Goal: Task Accomplishment & Management: Complete application form

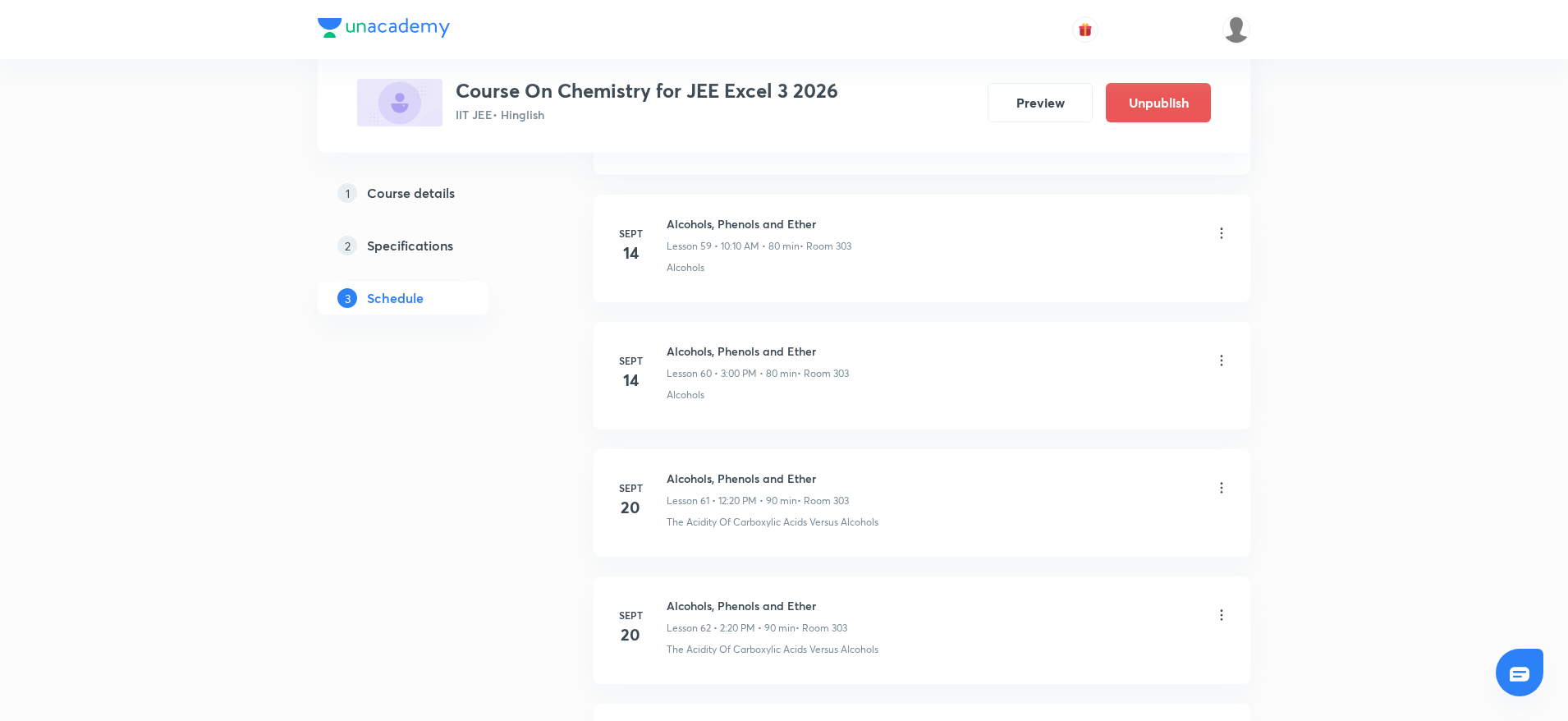
drag, startPoint x: 459, startPoint y: 513, endPoint x: 451, endPoint y: 505, distance: 11.3
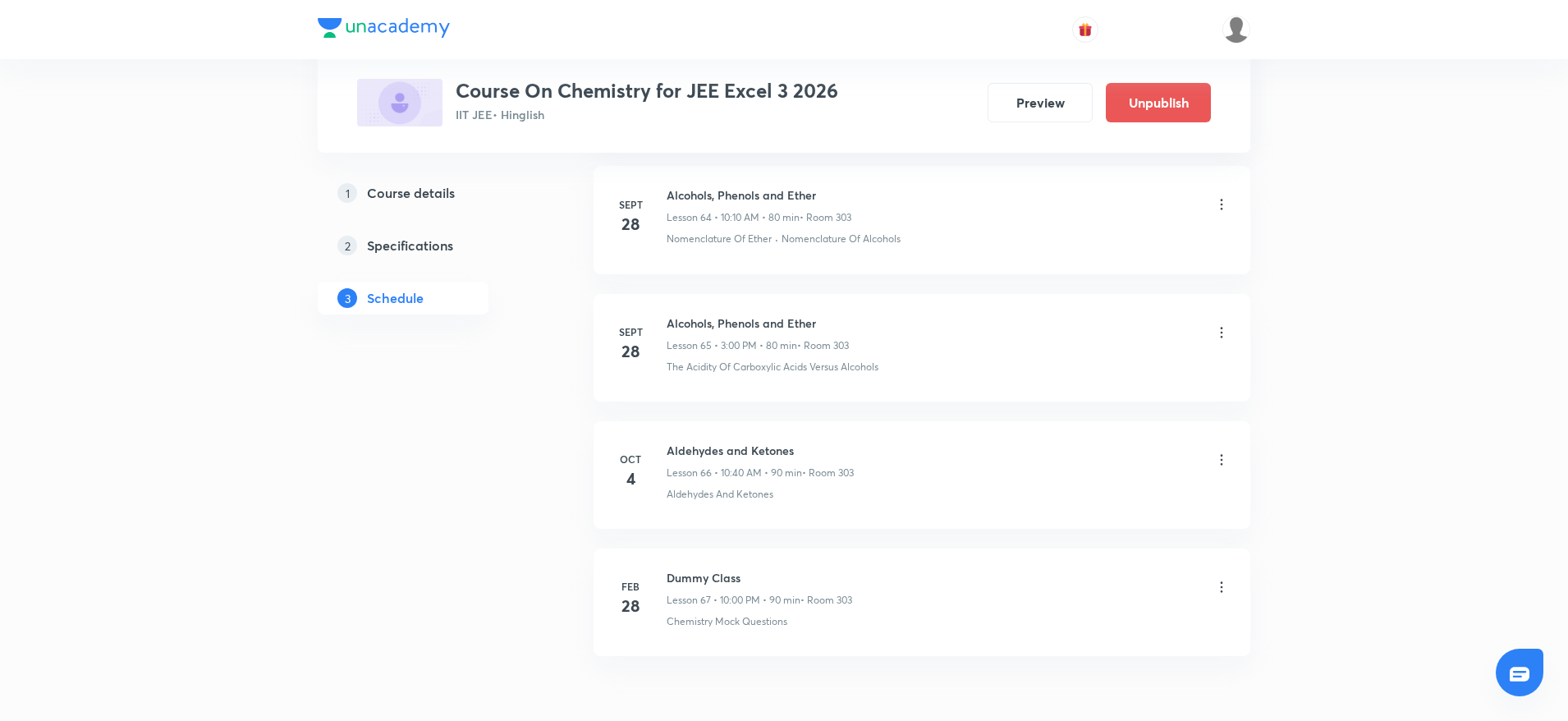
scroll to position [9122, 0]
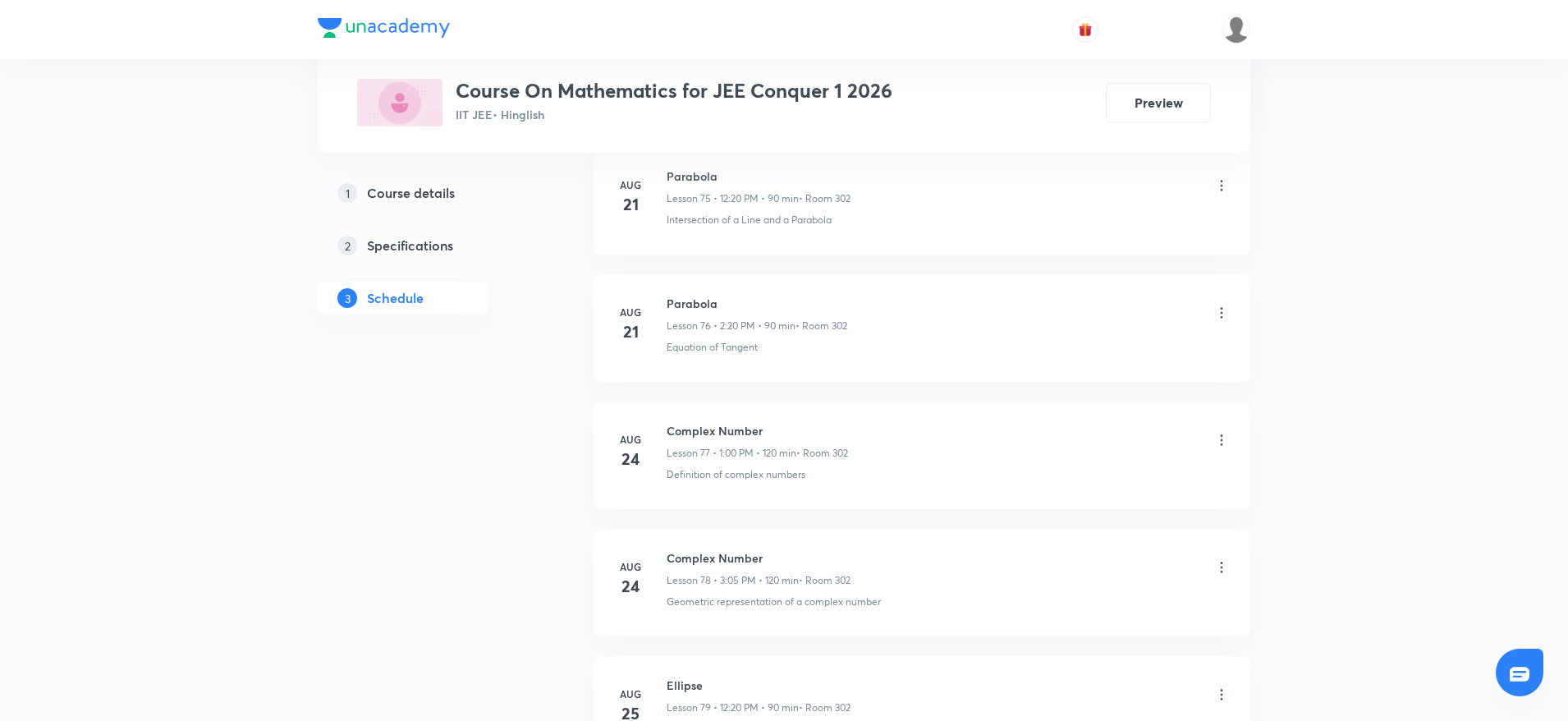
scroll to position [14467, 0]
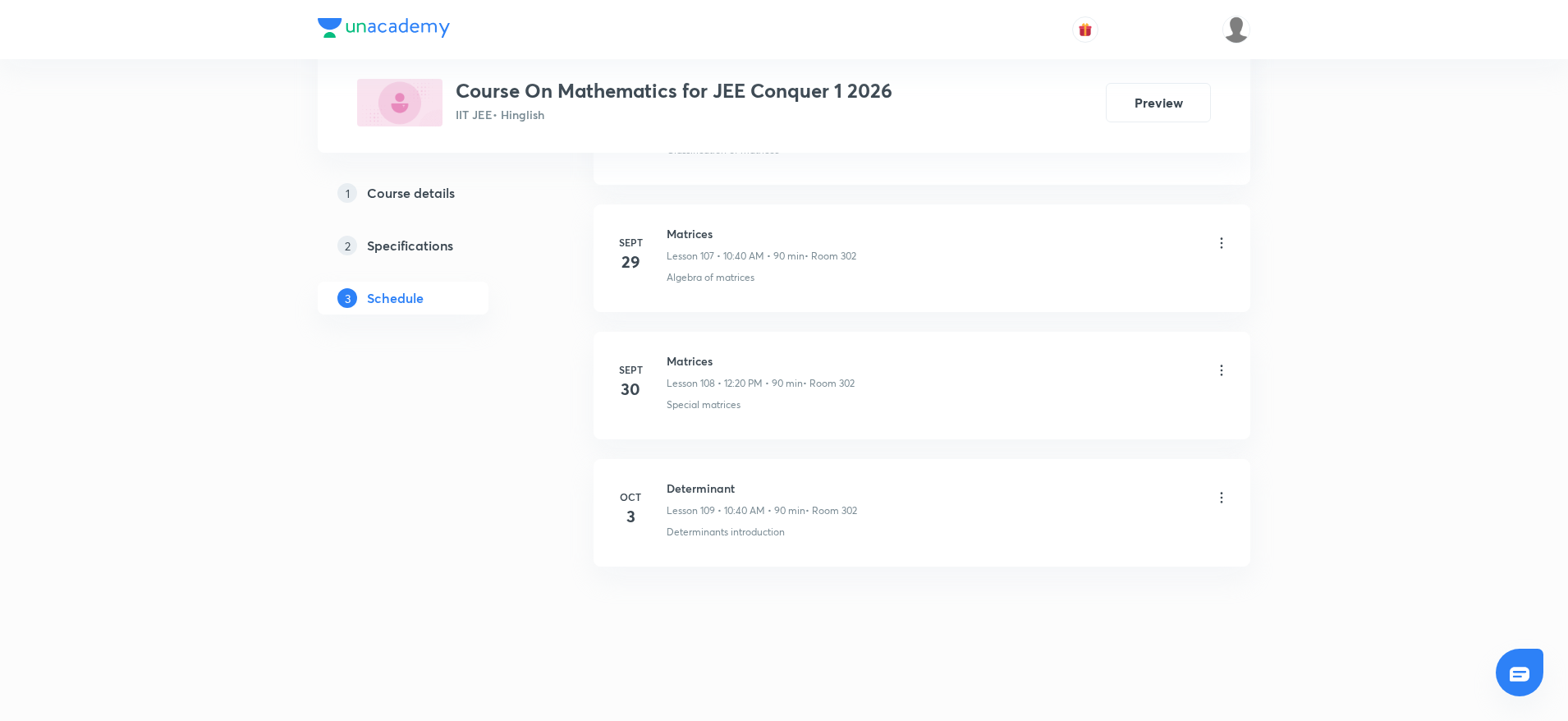
click at [694, 477] on li "Oct 3 Determinant Lesson 109 • 10:40 AM • 90 min • Room 302 Determinants introd…" at bounding box center [921, 512] width 656 height 107
copy h6 "Determinant"
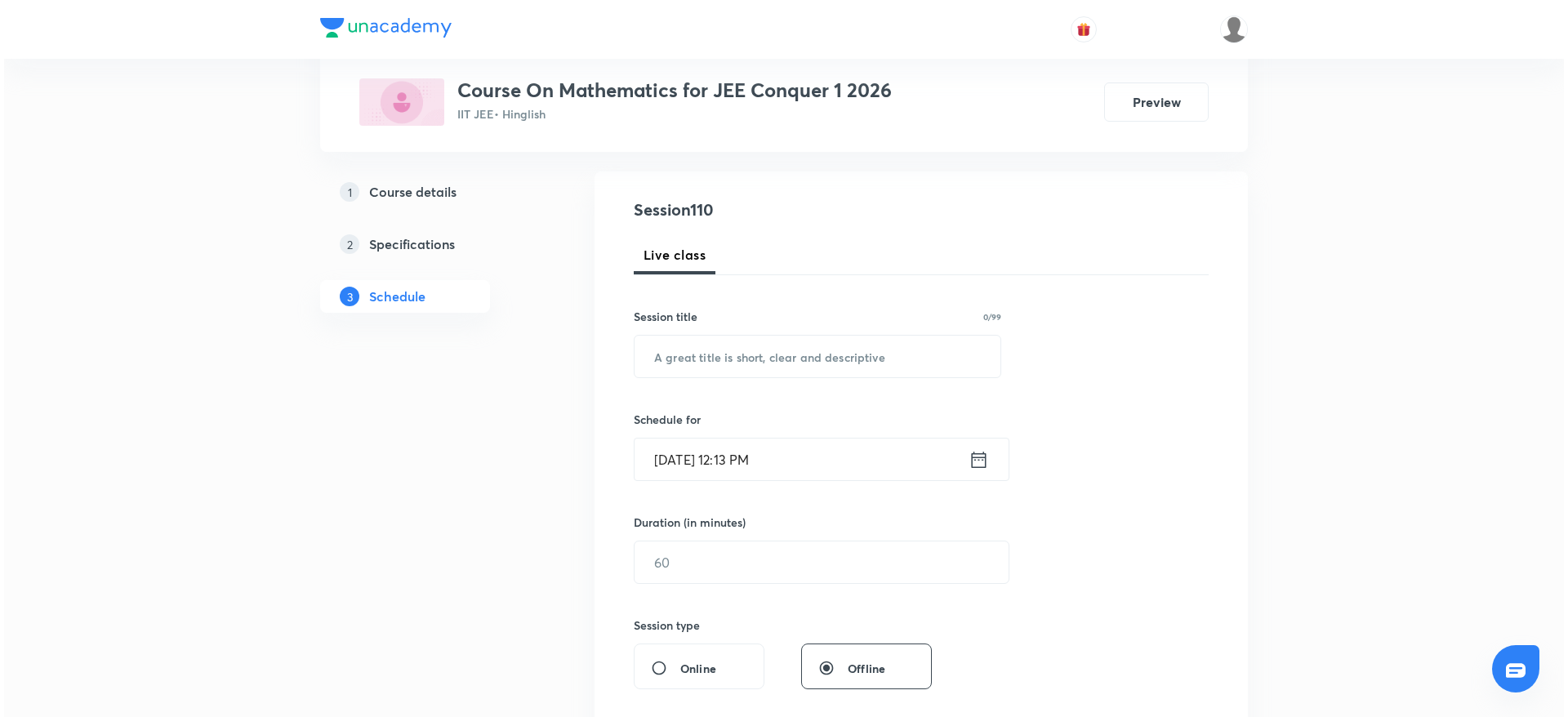
scroll to position [0, 0]
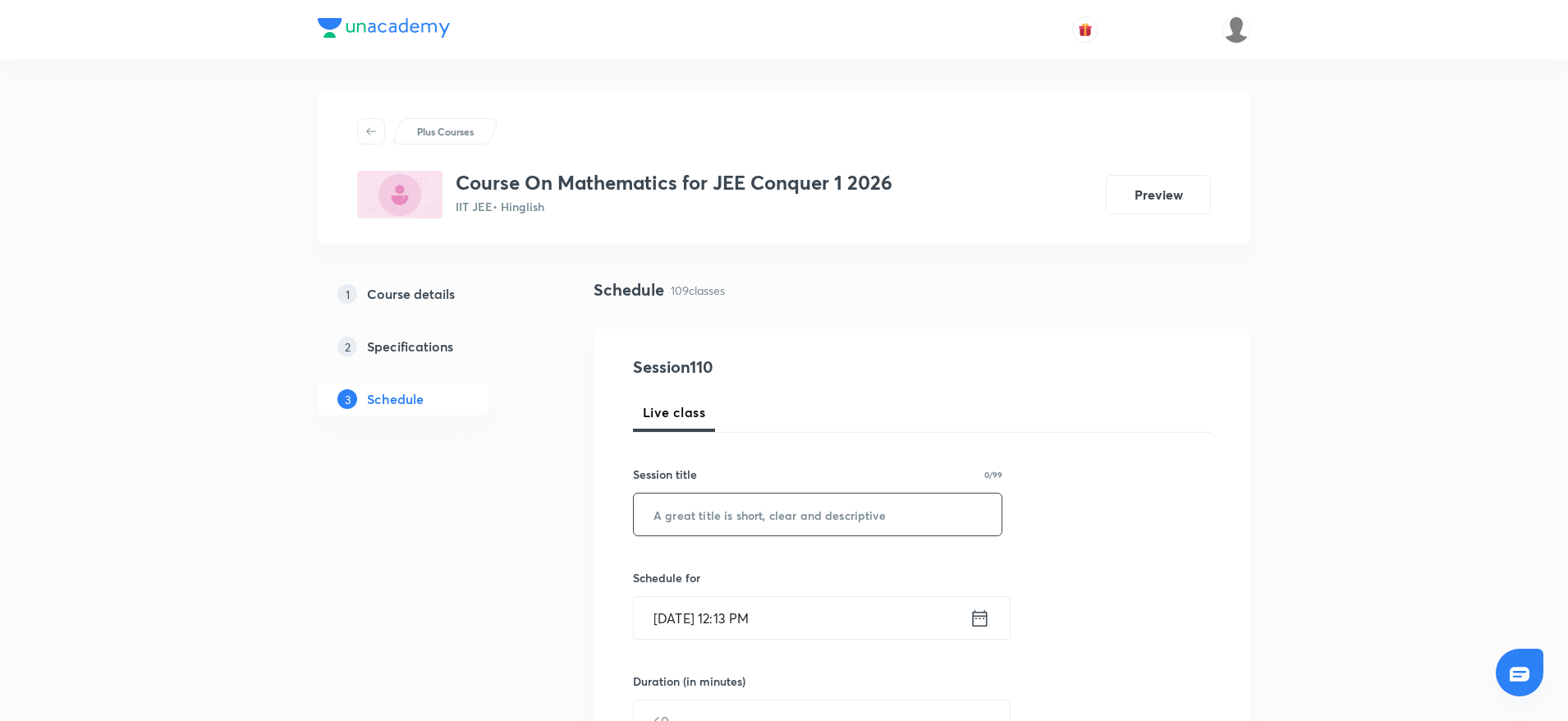
click at [738, 528] on input "text" at bounding box center [818, 514] width 368 height 42
paste input "Determinant"
type input "Determinant"
click at [745, 620] on input "Oct 4, 2025, 12:13 PM" at bounding box center [801, 617] width 336 height 42
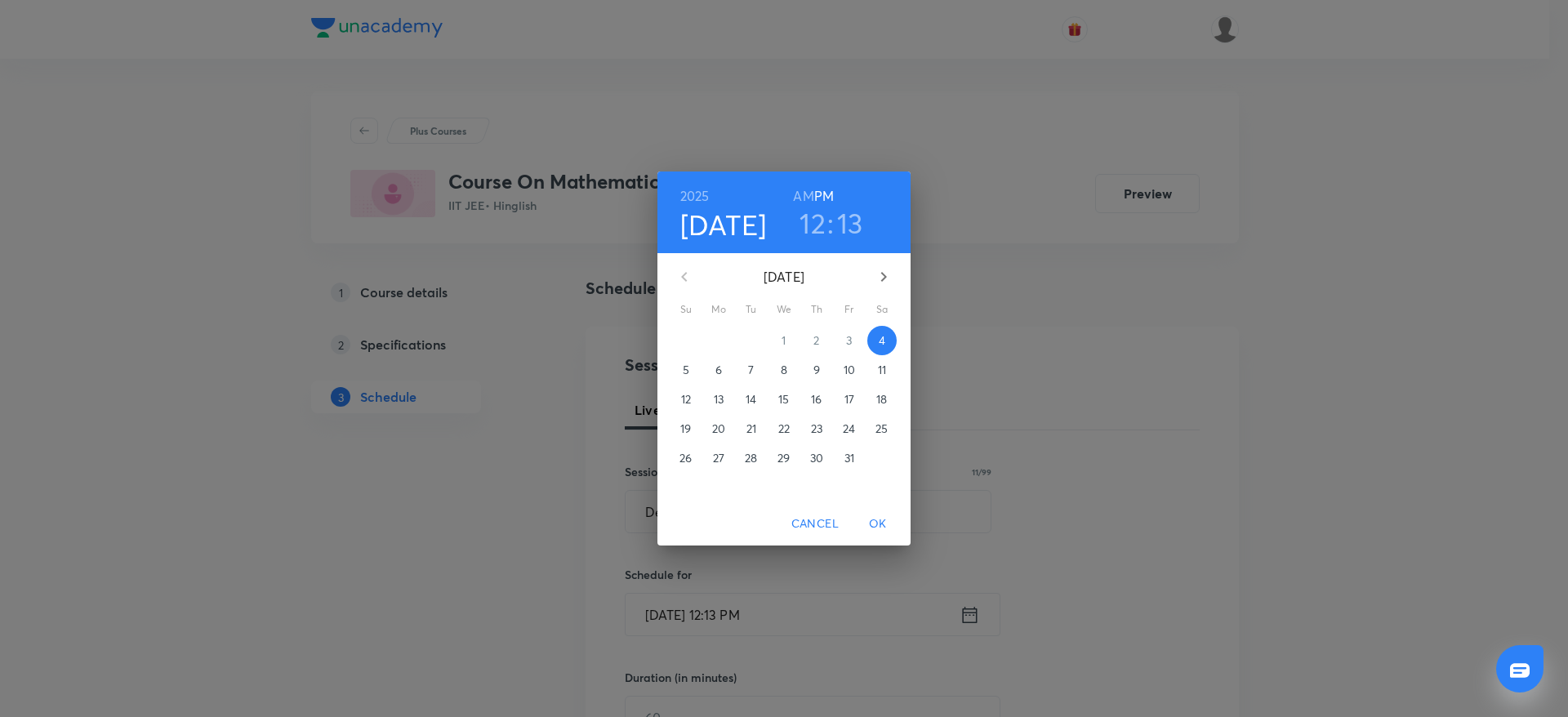
click at [842, 210] on h3 "13" at bounding box center [850, 223] width 26 height 34
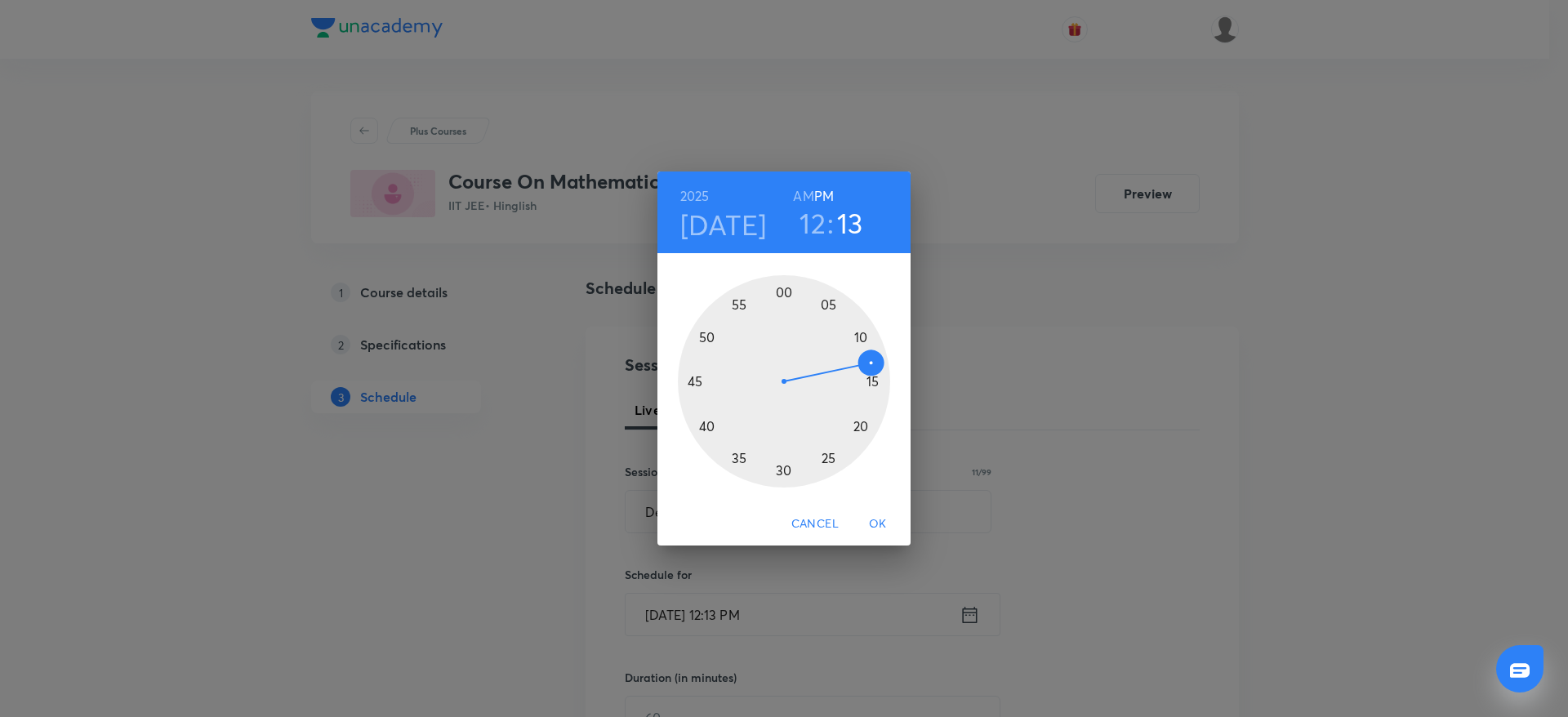
click at [782, 469] on div at bounding box center [784, 381] width 212 height 212
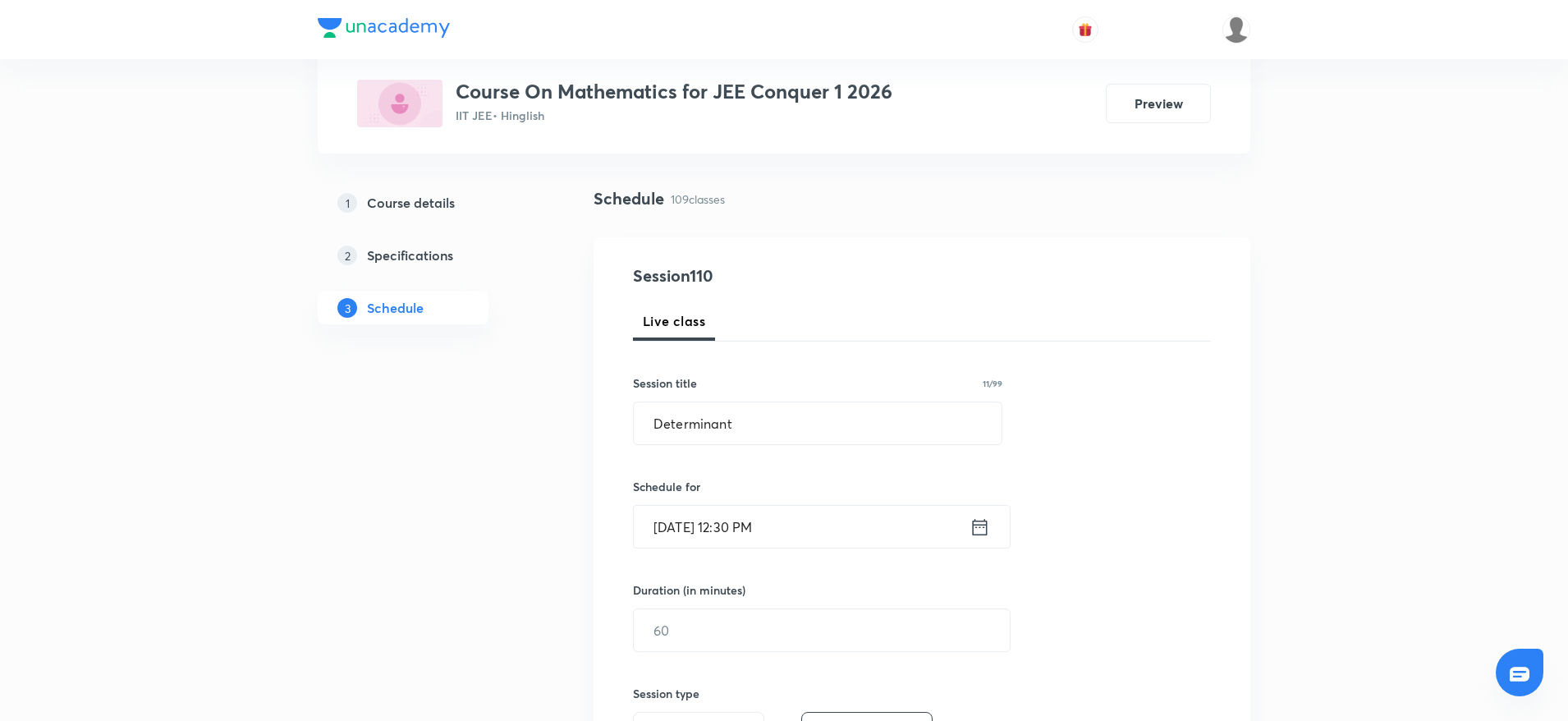
scroll to position [123, 0]
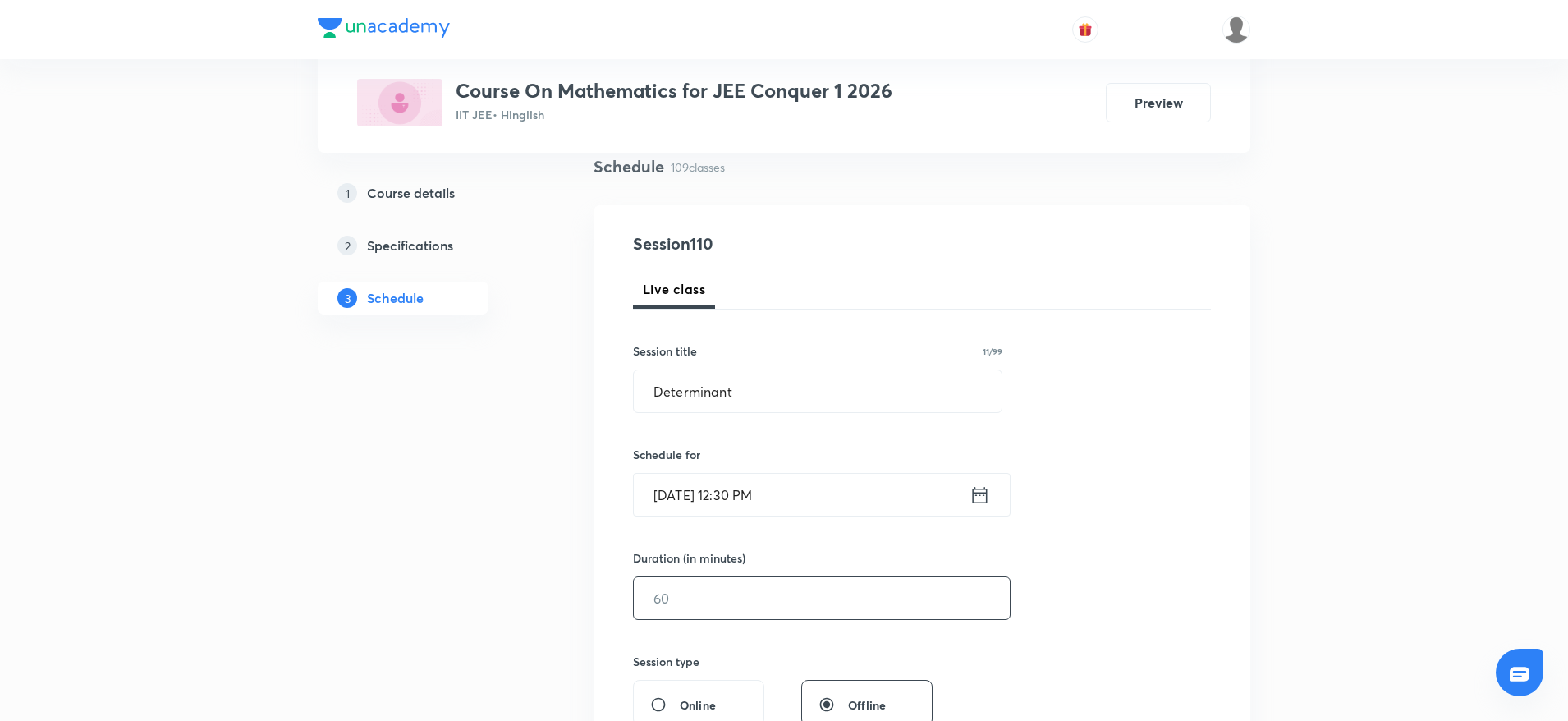
click at [751, 616] on input "text" at bounding box center [822, 597] width 376 height 42
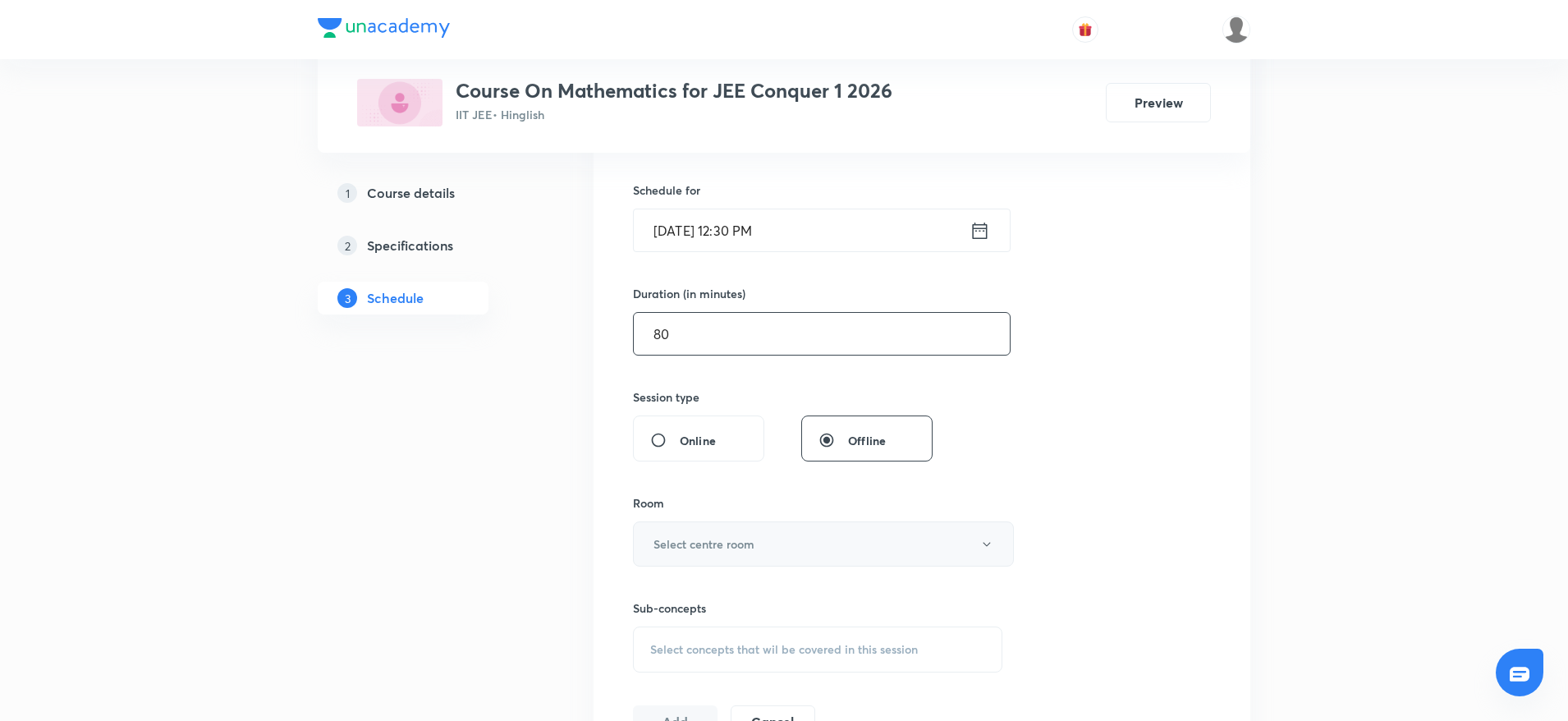
scroll to position [493, 0]
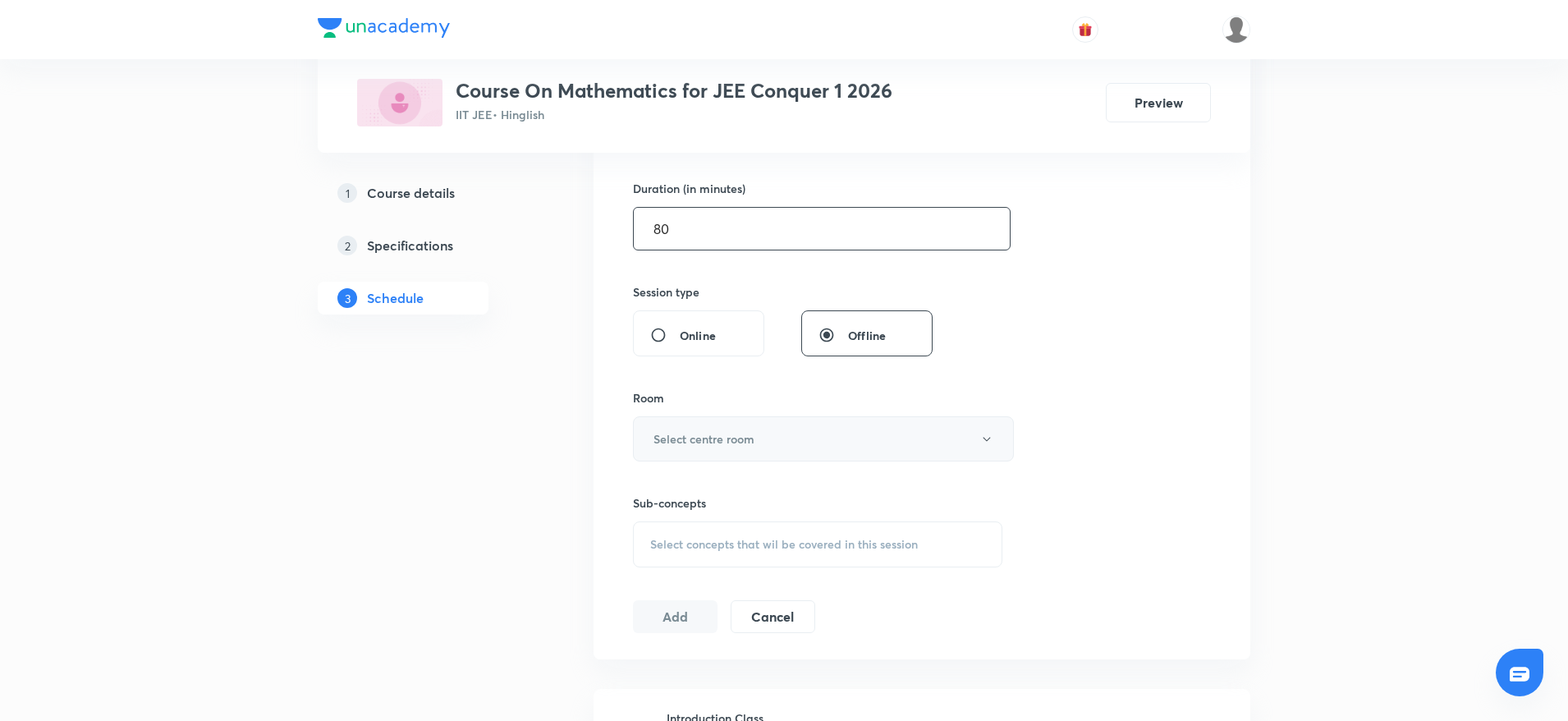
type input "80"
click at [753, 433] on h6 "Select centre room" at bounding box center [704, 438] width 101 height 17
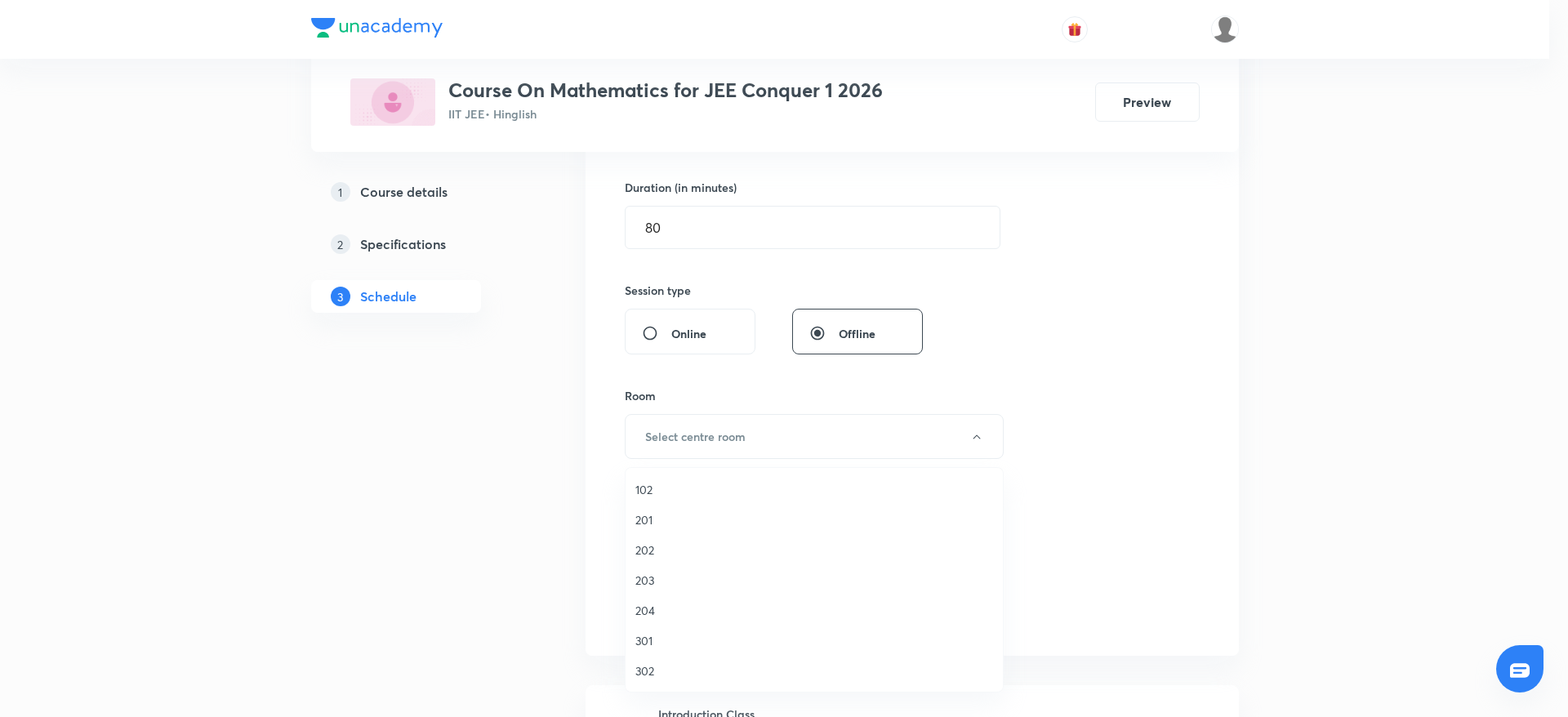
click at [649, 671] on span "302" at bounding box center [813, 670] width 357 height 17
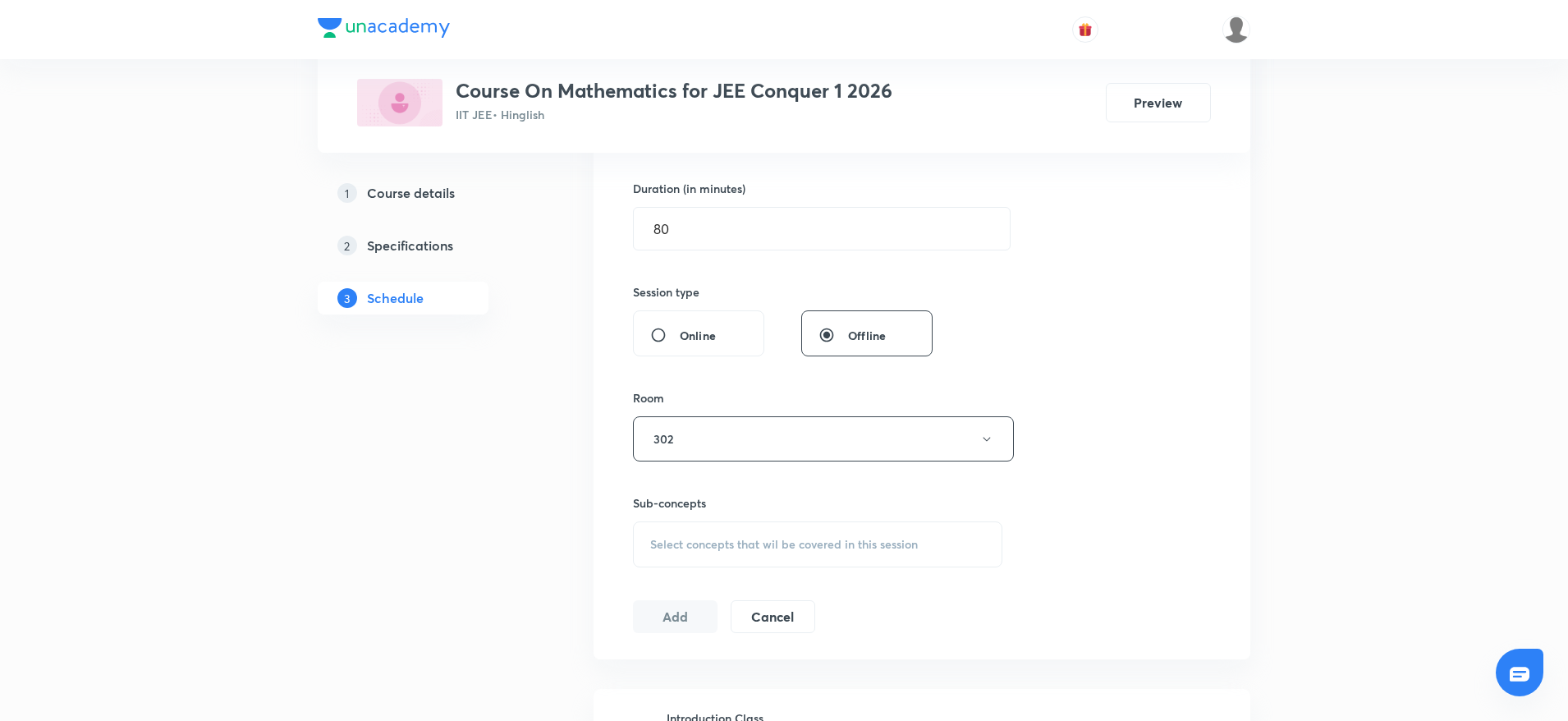
click at [775, 554] on div "Select concepts that wil be covered in this session" at bounding box center [818, 544] width 369 height 46
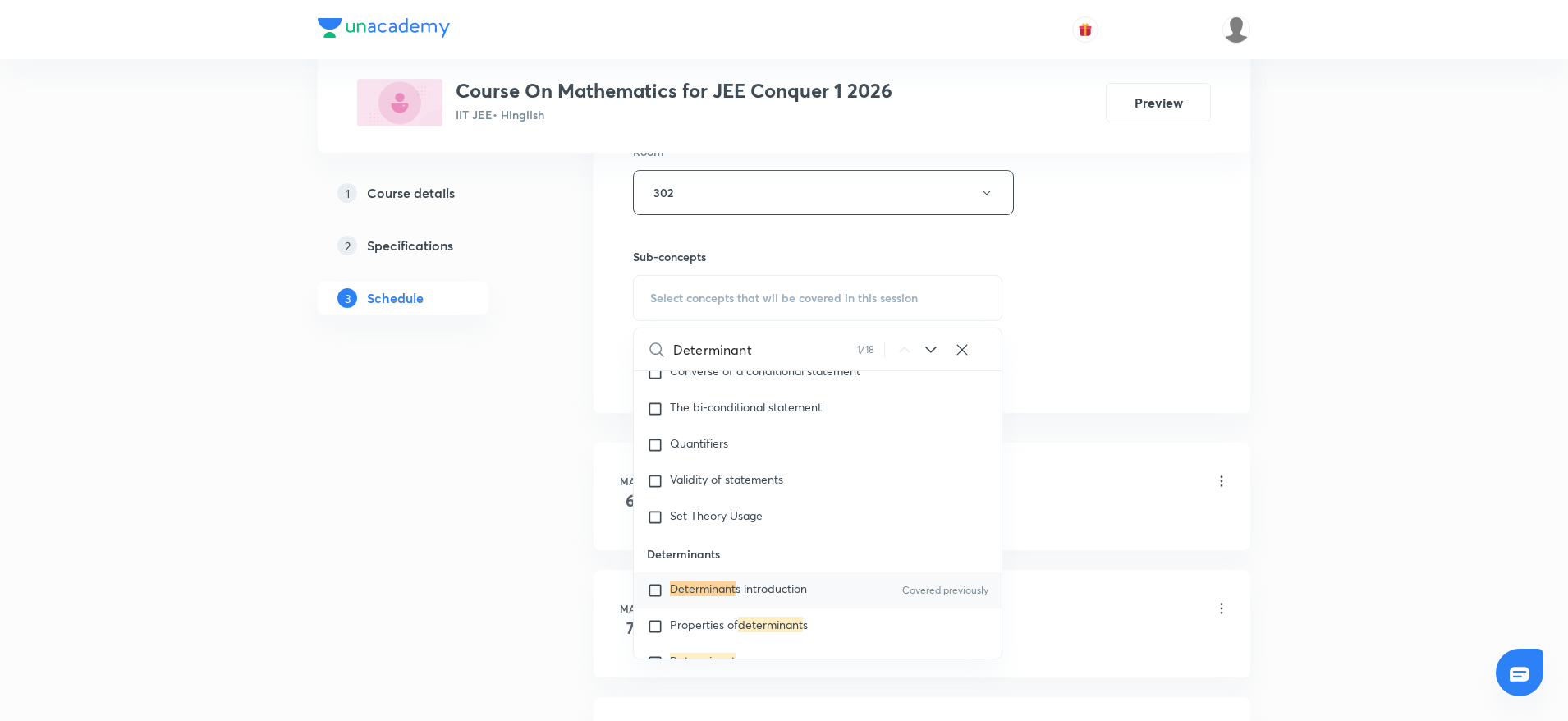
scroll to position [6358, 0]
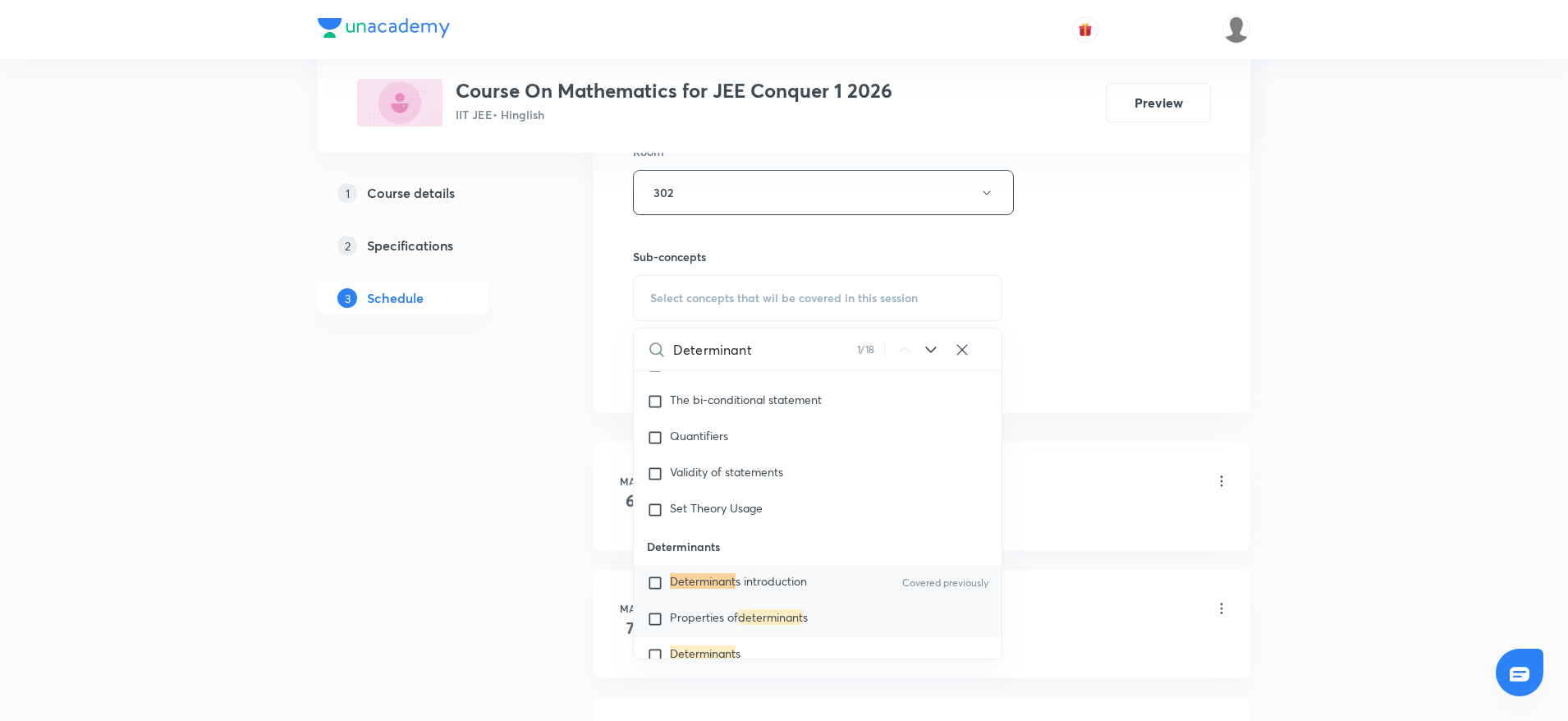
type input "Determinant"
click at [736, 615] on span "Properties of" at bounding box center [704, 616] width 68 height 15
checkbox input "true"
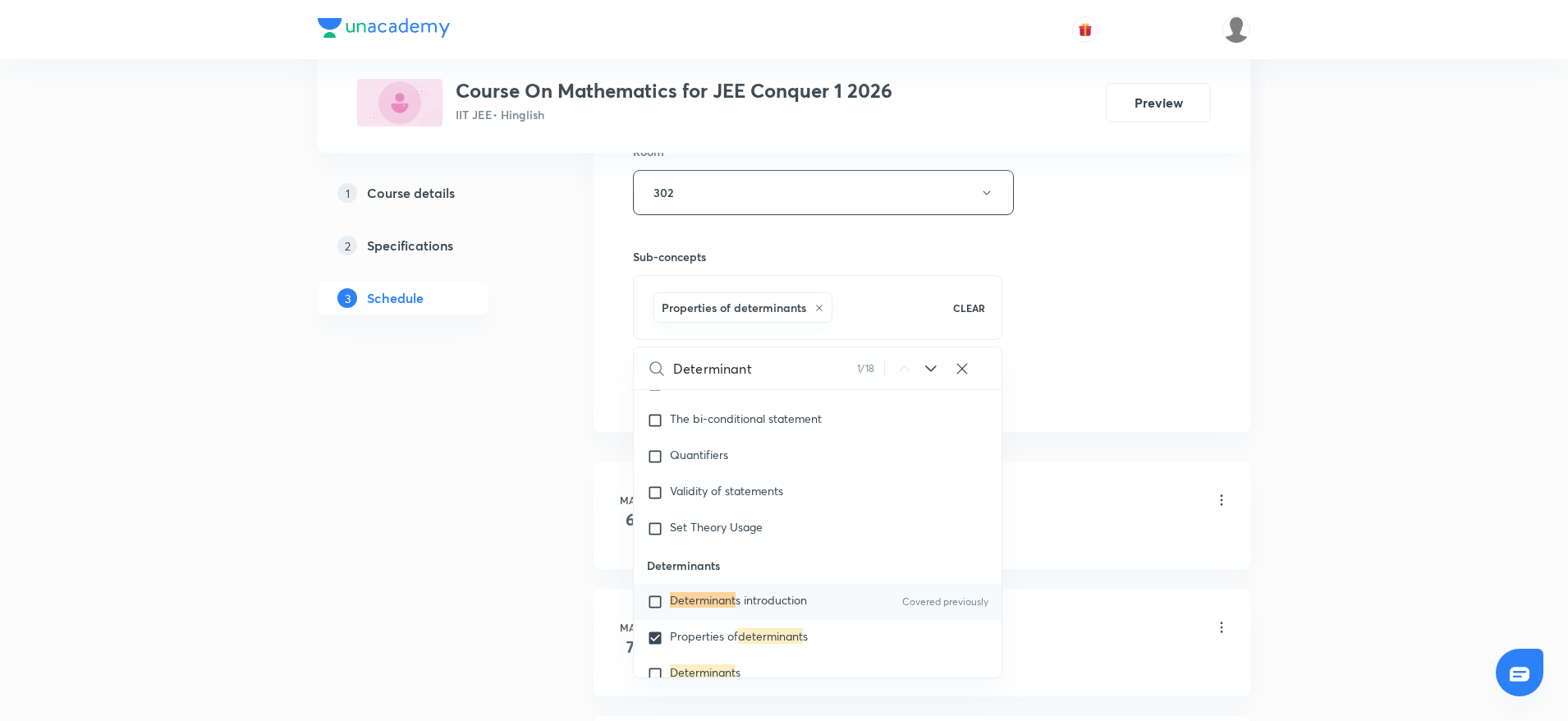
click at [1133, 292] on div "Session 110 Live class Session title 11/99 Determinant ​ Schedule for Oct 4, 20…" at bounding box center [921, 11] width 578 height 790
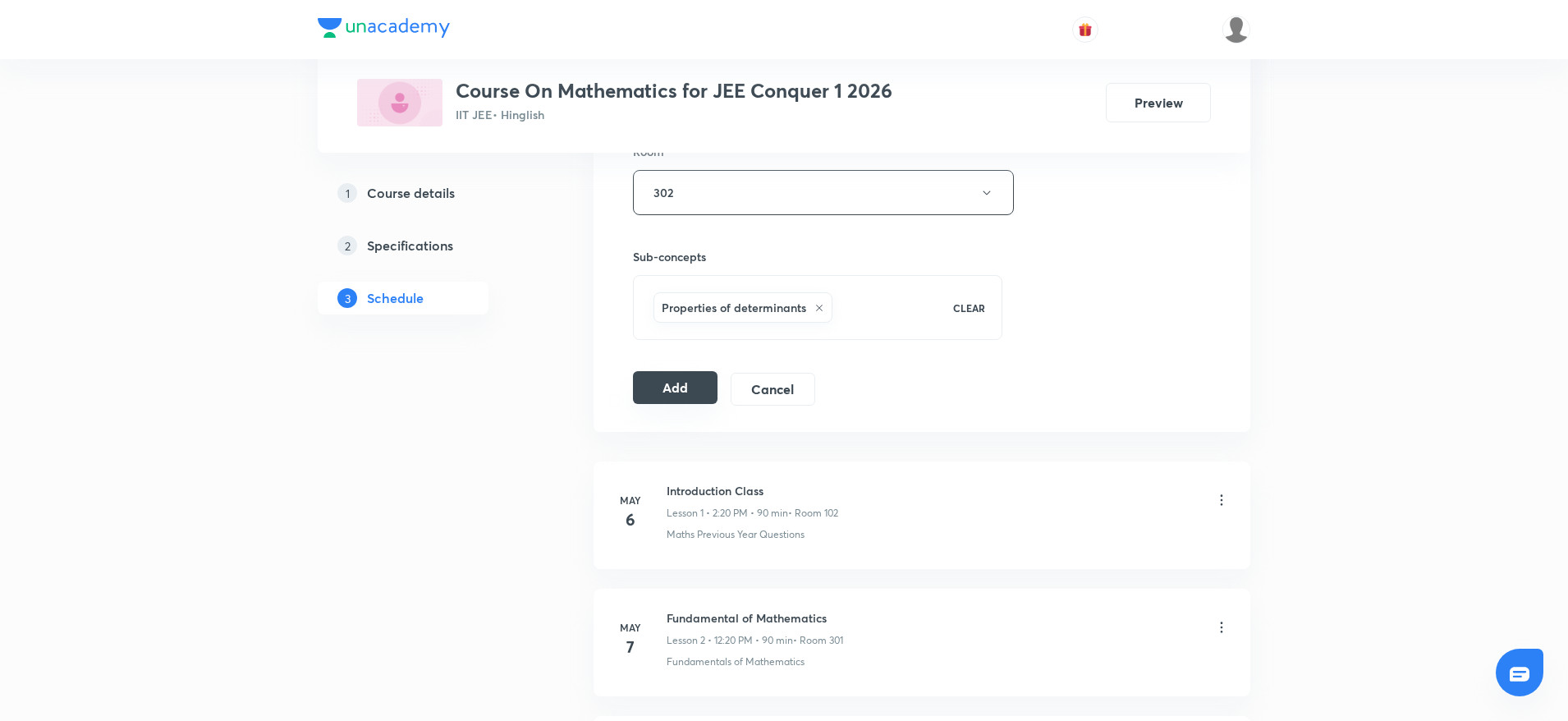
click at [673, 388] on button "Add" at bounding box center [675, 387] width 84 height 33
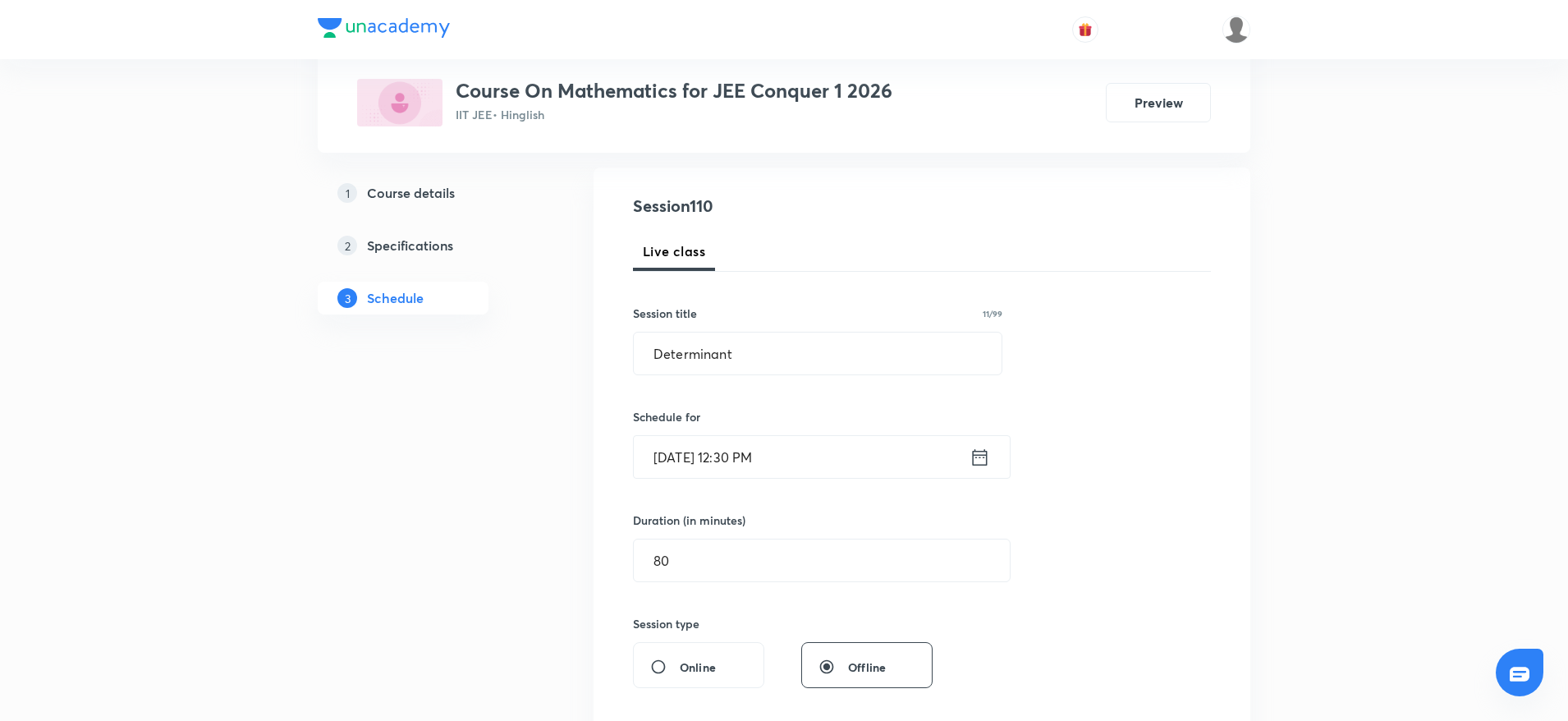
scroll to position [0, 0]
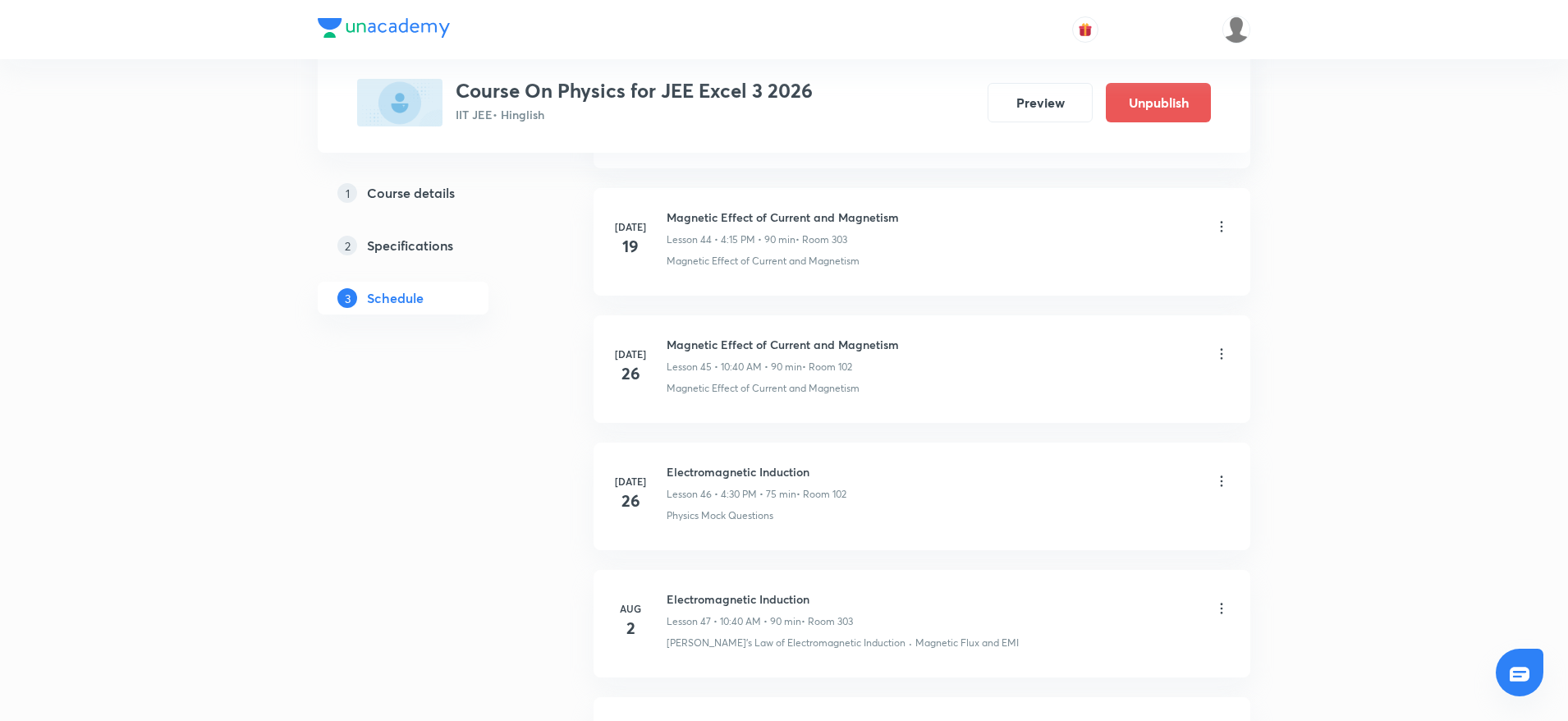
scroll to position [9376, 0]
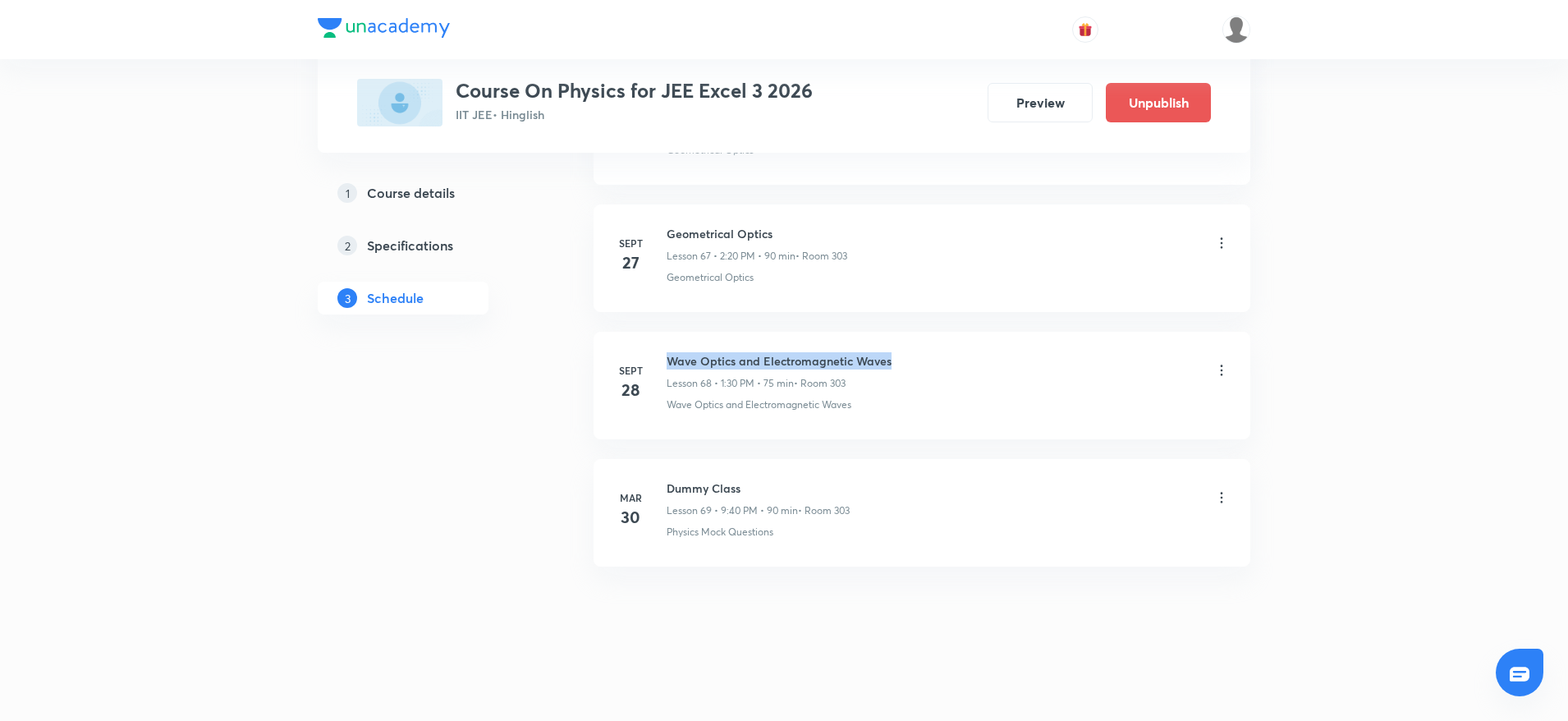
drag, startPoint x: 665, startPoint y: 356, endPoint x: 1021, endPoint y: 348, distance: 356.1
click at [1021, 348] on li "Sept 28 Wave Optics and Electromagnetic Waves Lesson 68 • 1:30 PM • 75 min • Ro…" at bounding box center [921, 385] width 656 height 107
drag, startPoint x: 911, startPoint y: 359, endPoint x: 899, endPoint y: 361, distance: 12.2
copy h6 "Wave Optics and Electromagnetic Waves"
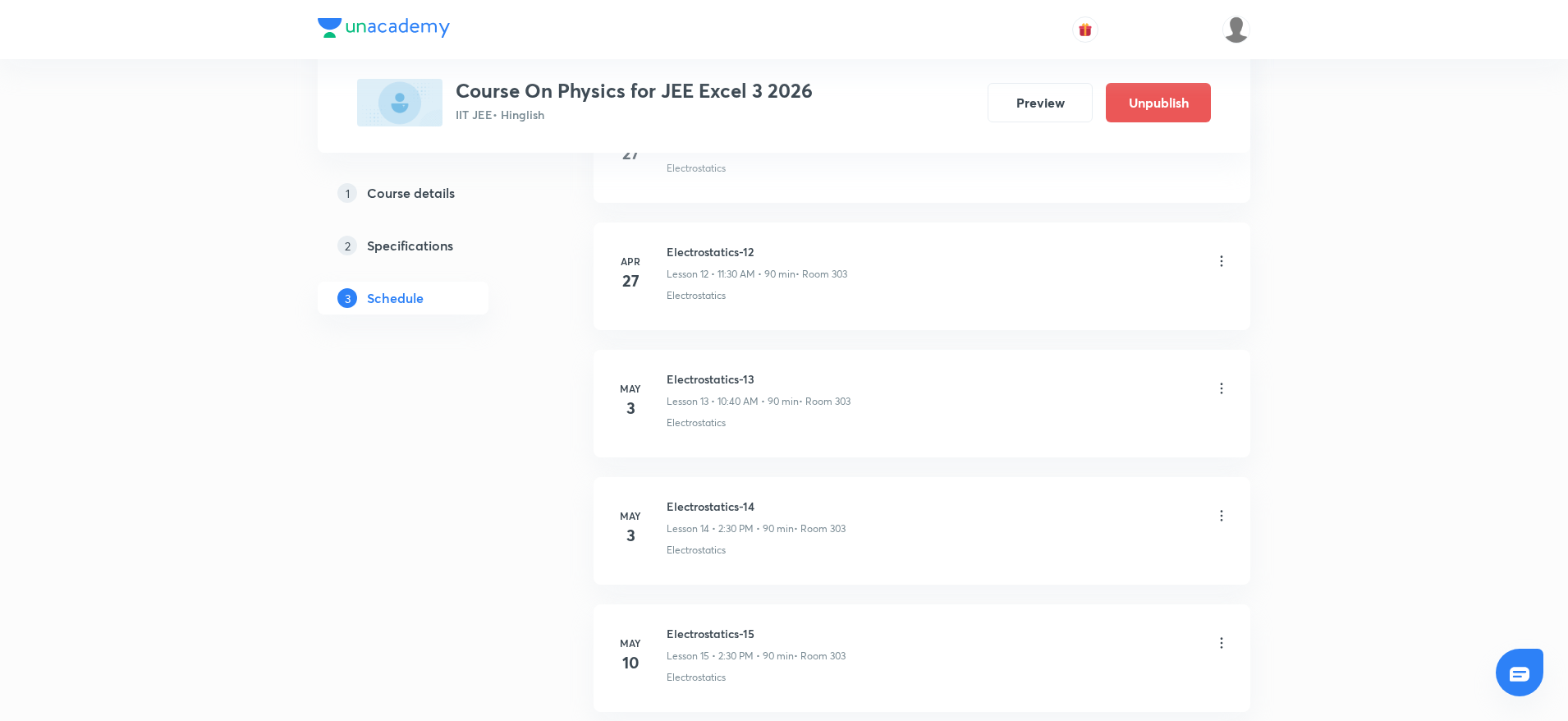
scroll to position [0, 0]
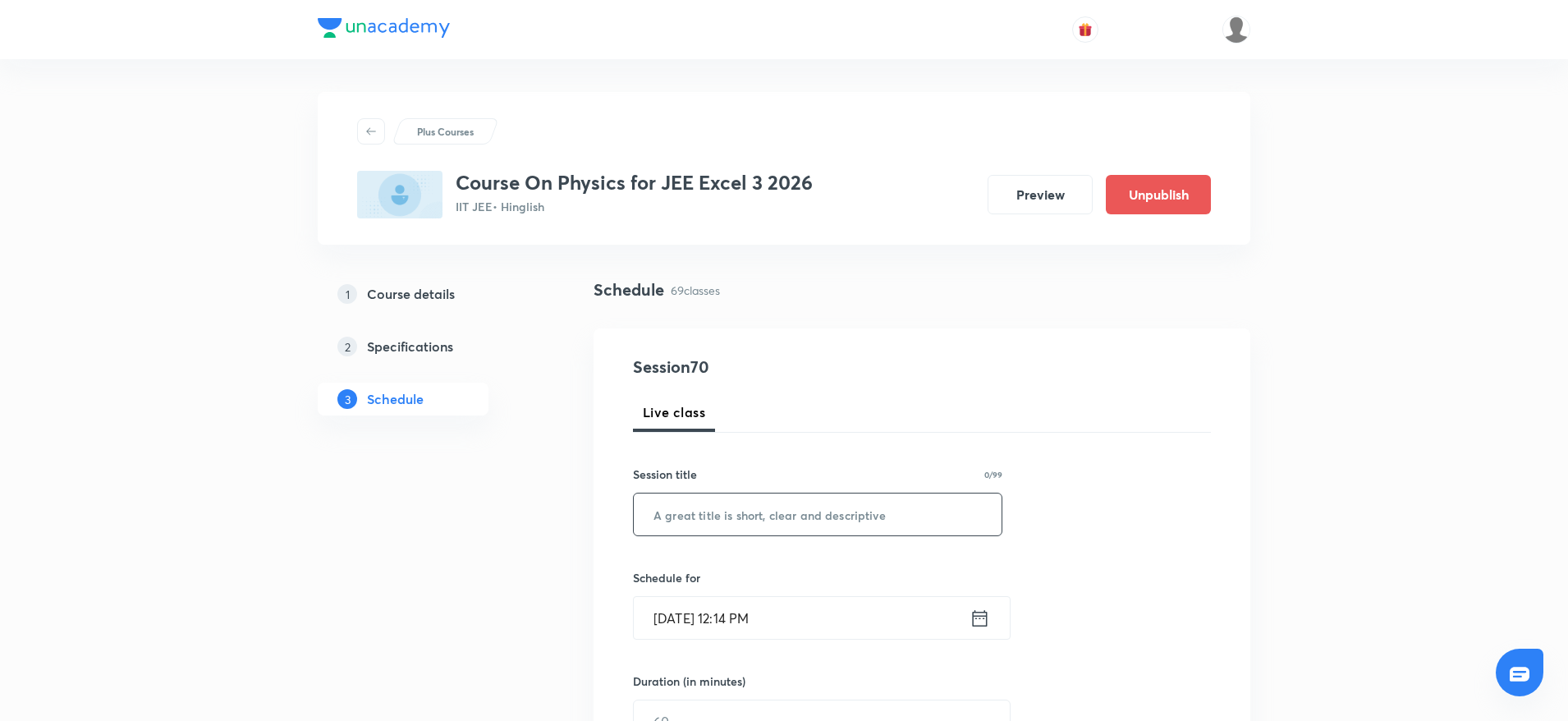
click at [761, 513] on input "text" at bounding box center [818, 514] width 368 height 42
paste input "Wave Optics and Electromagnetic Waves"
type input "Wave Optics and Electromagnetic Waves"
click at [757, 614] on input "Oct 4, 2025, 12:14 PM" at bounding box center [801, 617] width 336 height 42
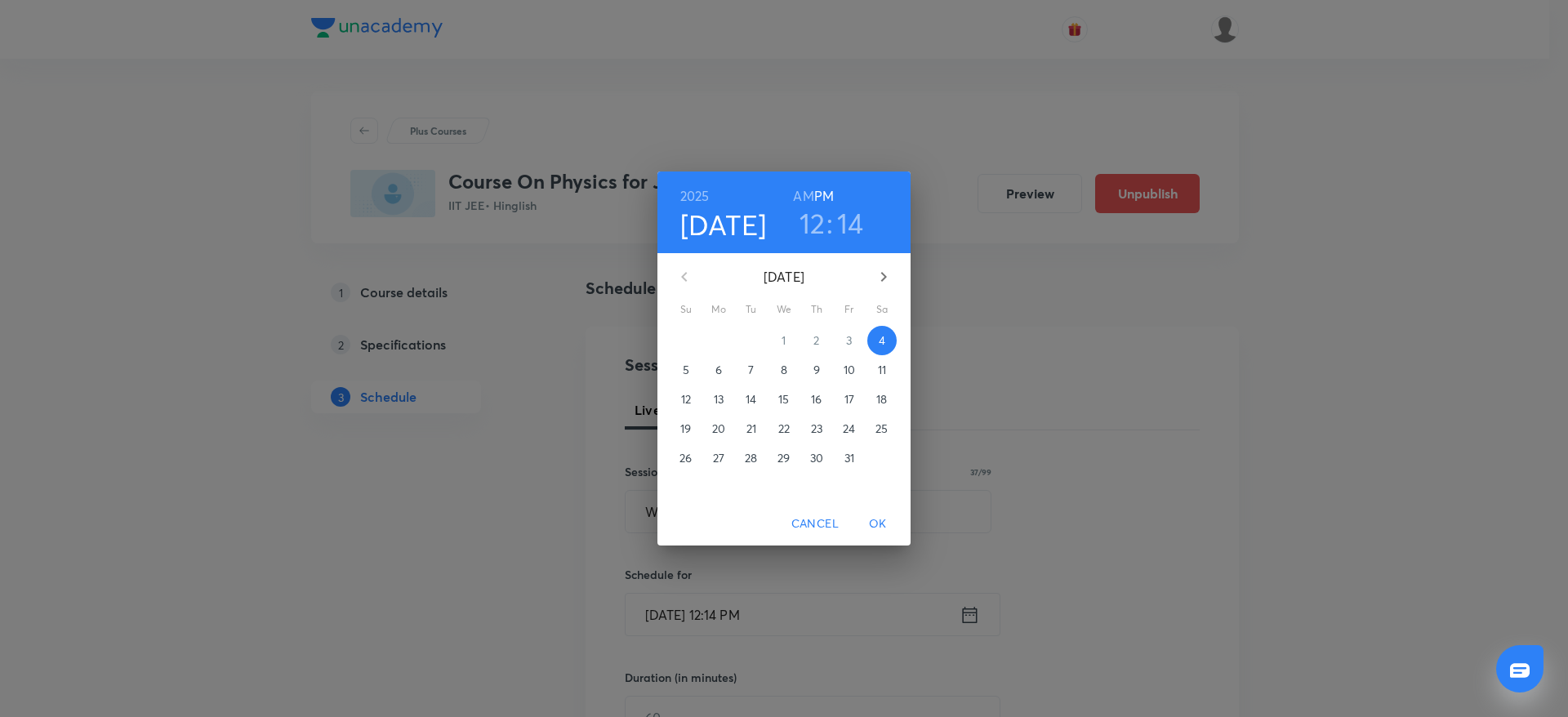
click at [851, 217] on h3 "14" at bounding box center [851, 223] width 27 height 34
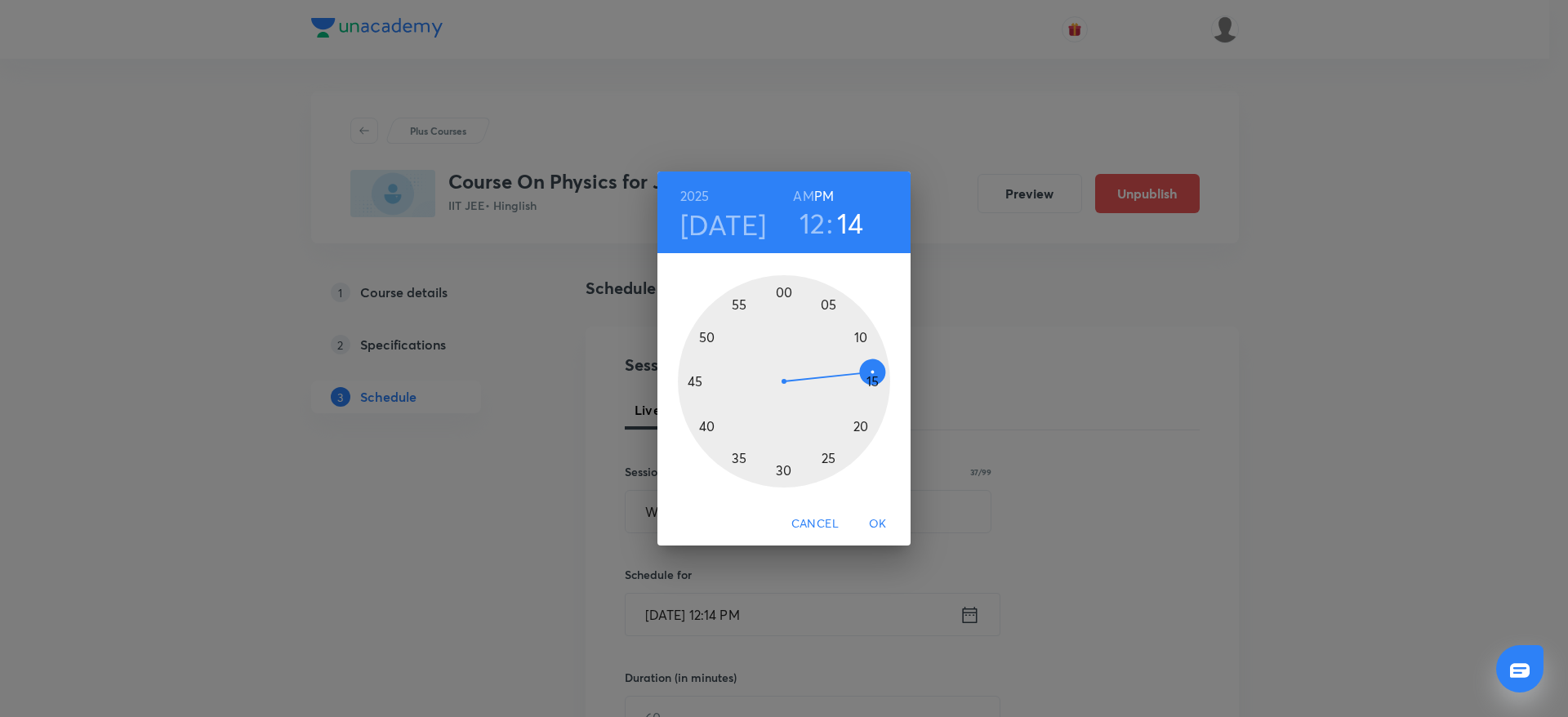
click at [865, 428] on div at bounding box center [784, 381] width 212 height 212
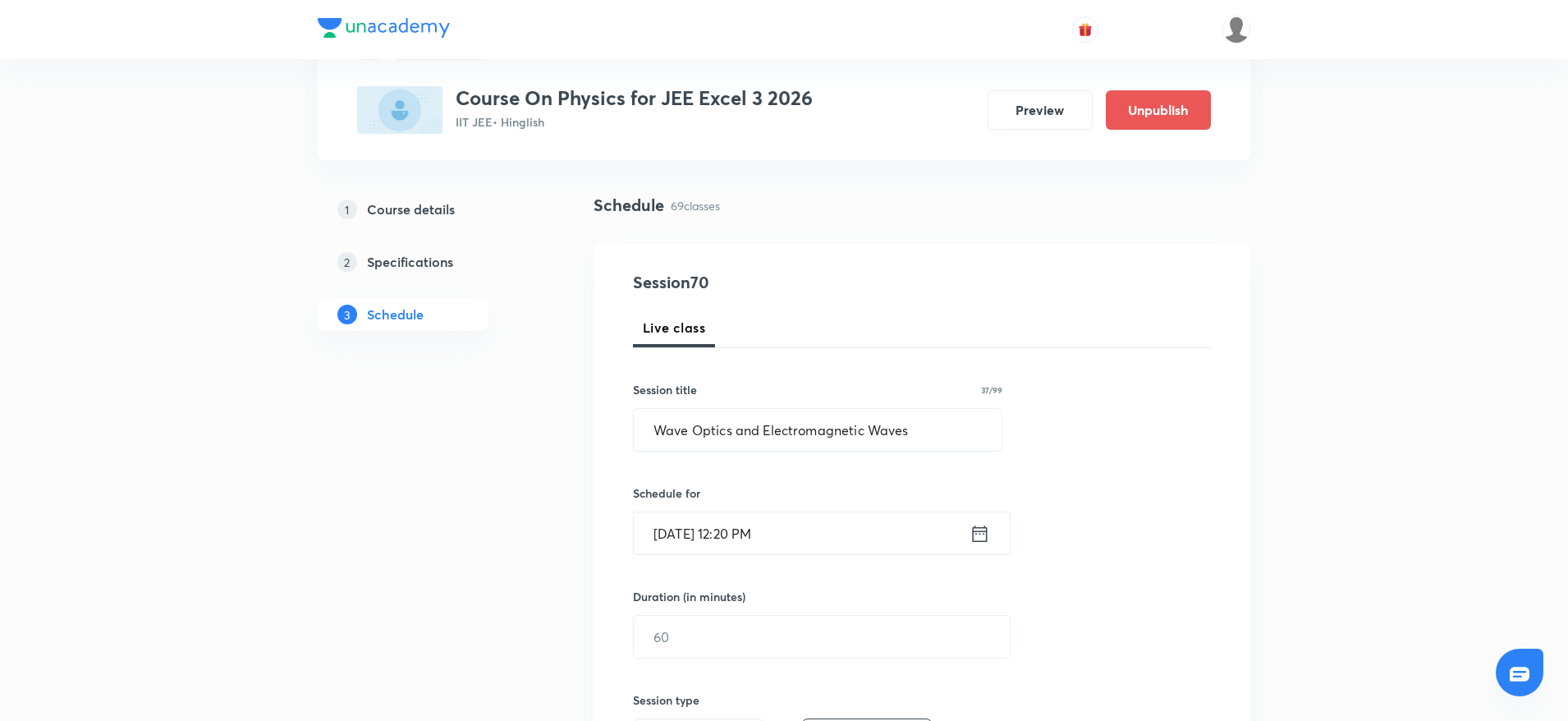
scroll to position [123, 0]
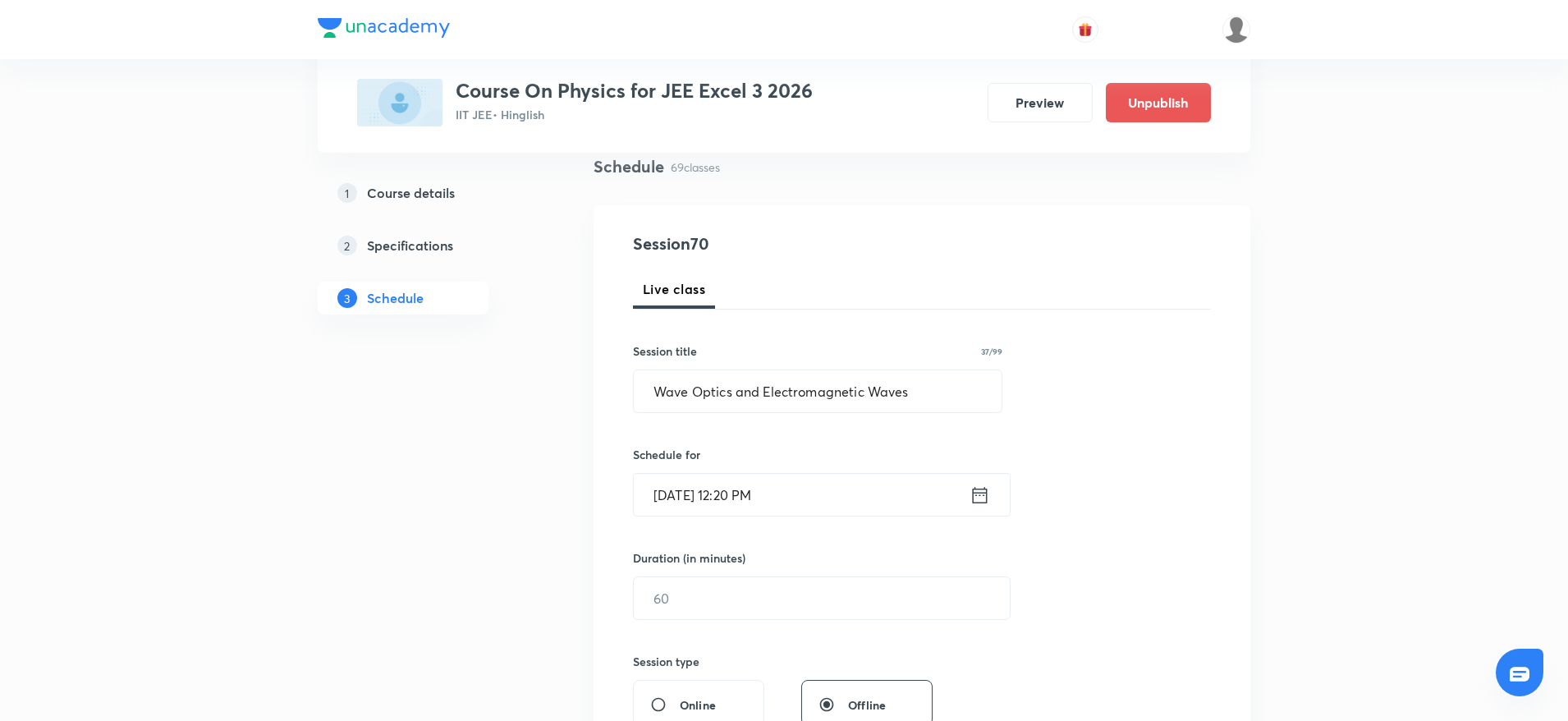
click at [853, 507] on input "Oct 4, 2025, 12:20 PM" at bounding box center [801, 494] width 336 height 42
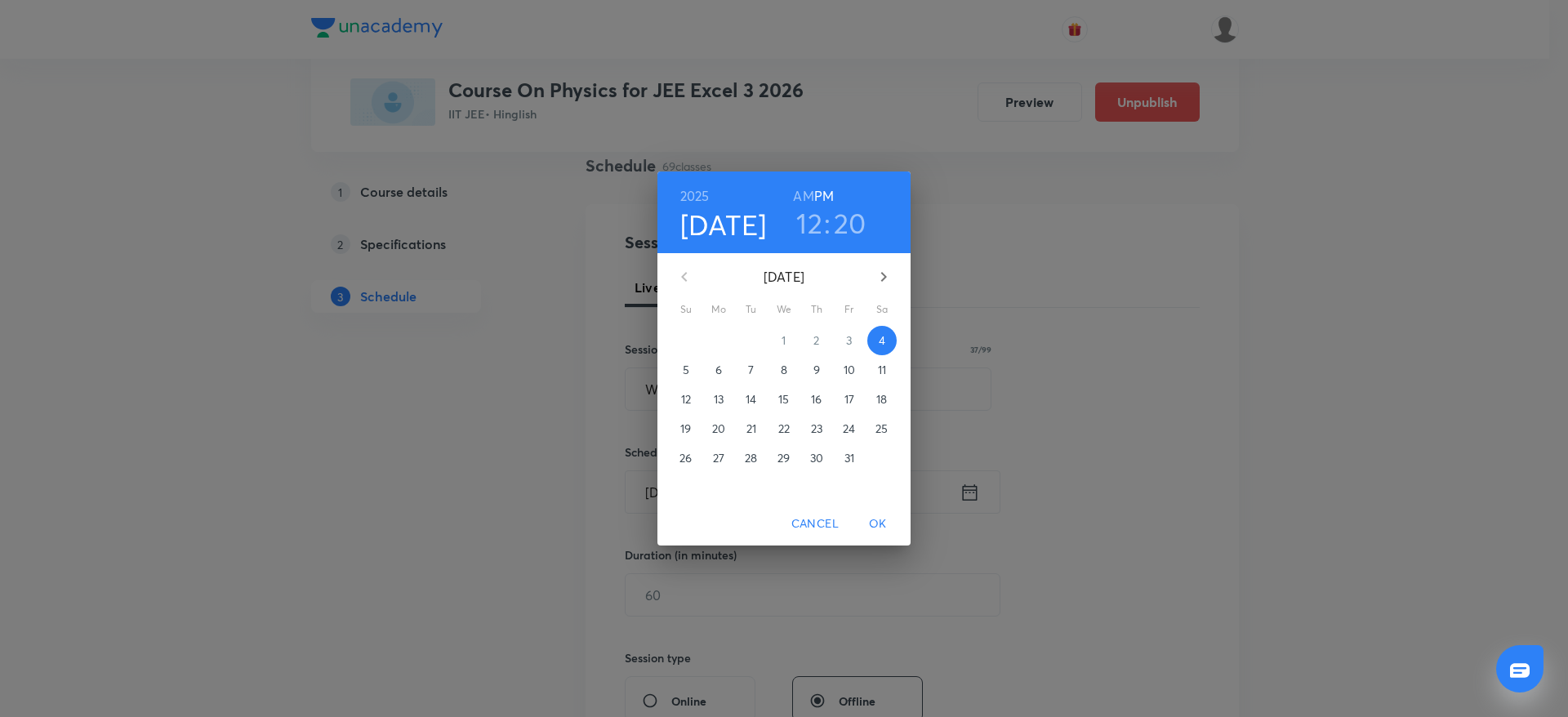
click at [808, 520] on span "Cancel" at bounding box center [814, 524] width 47 height 20
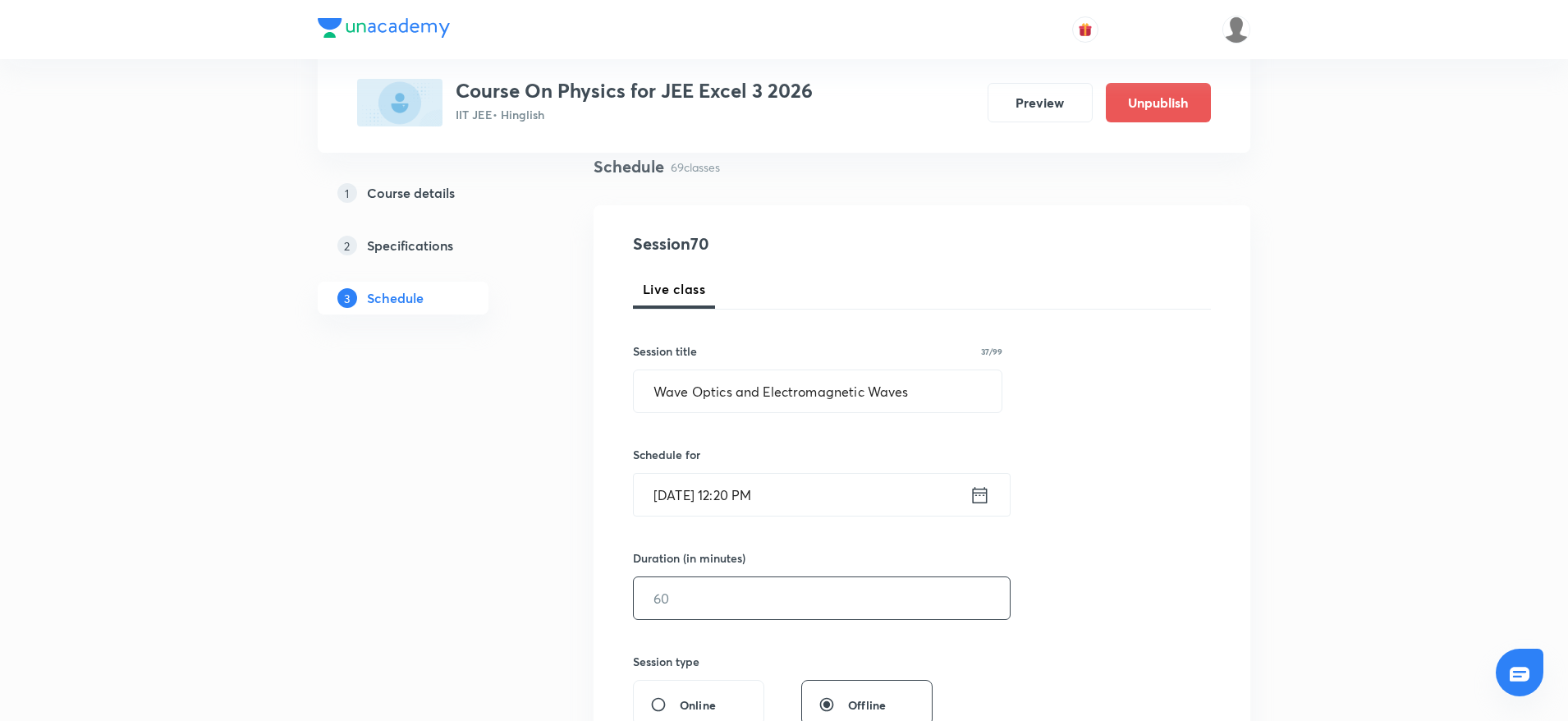
click at [747, 613] on input "text" at bounding box center [822, 597] width 376 height 42
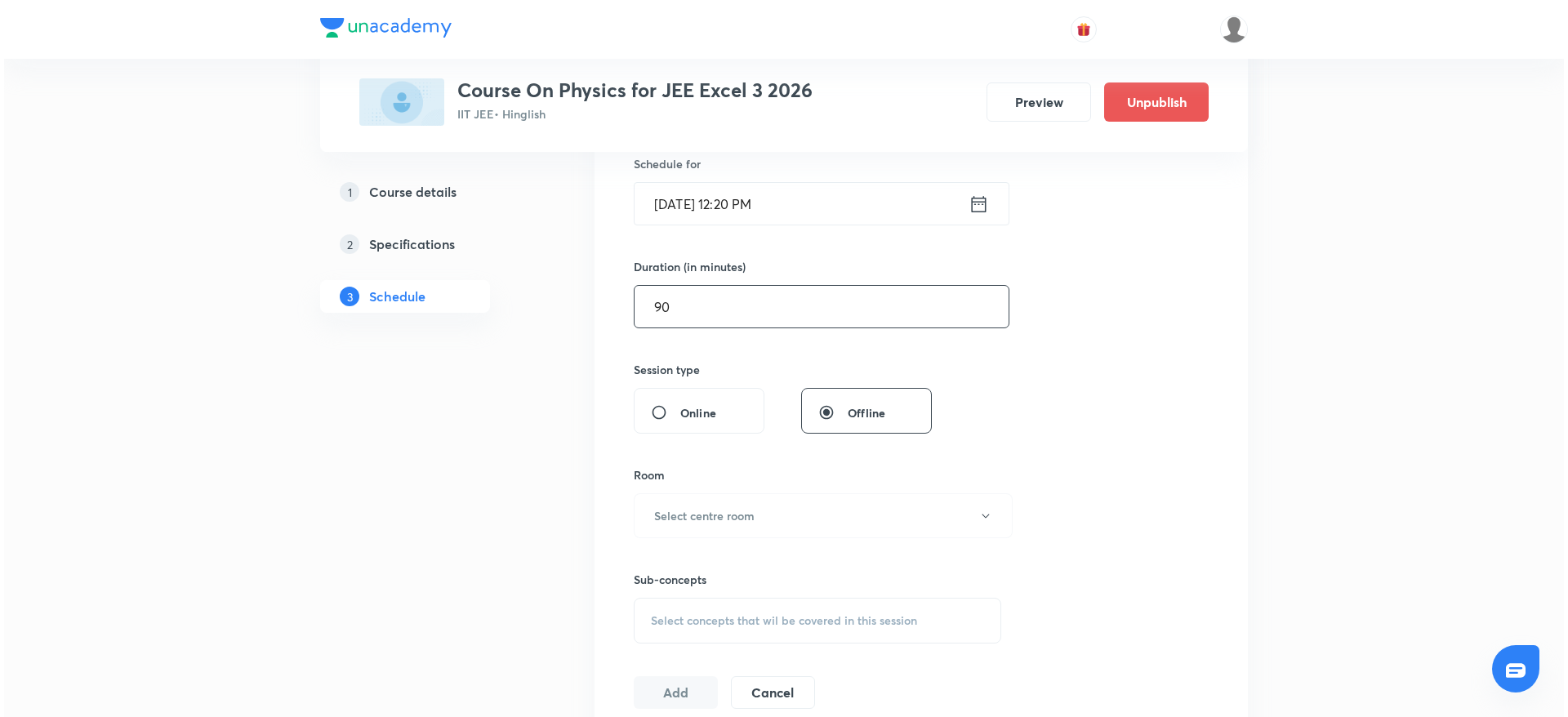
scroll to position [490, 0]
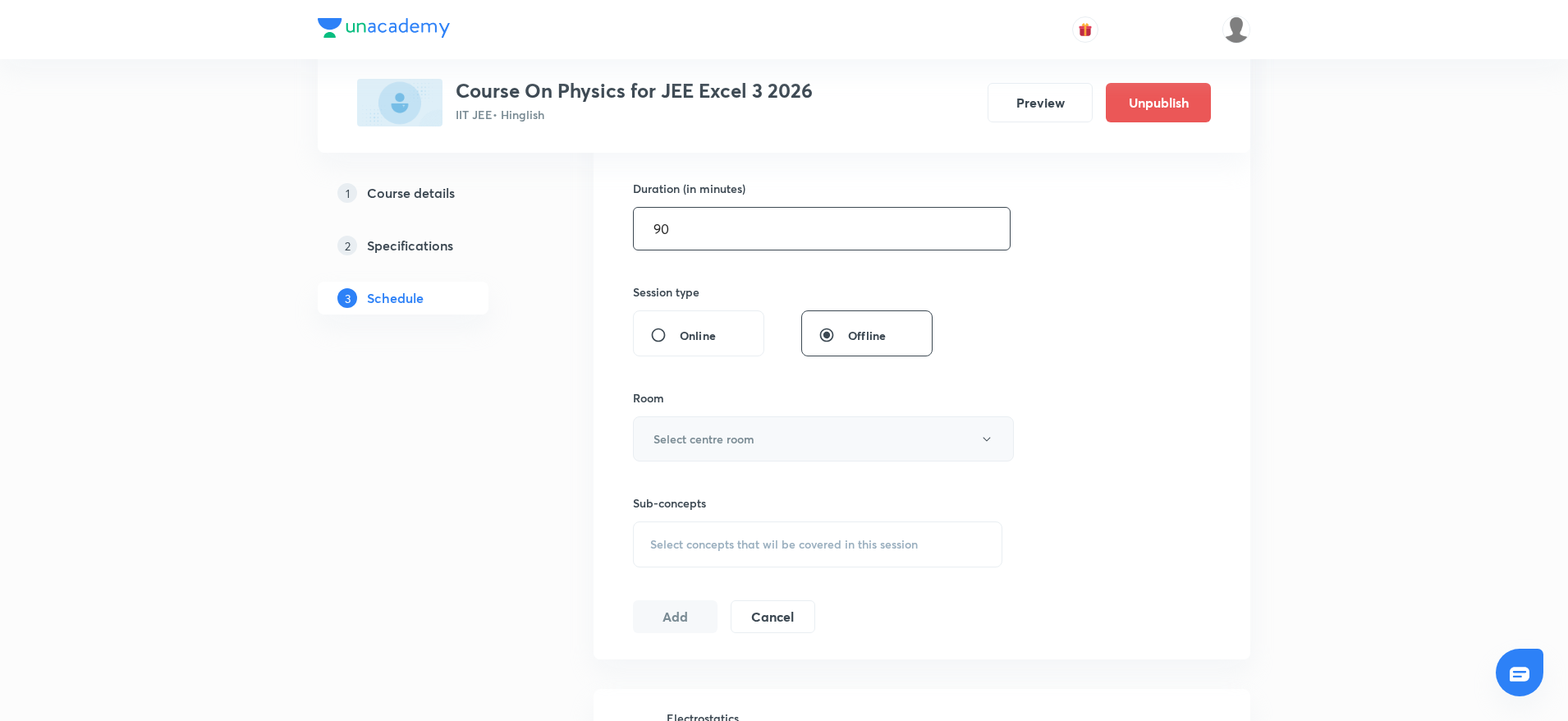
type input "90"
click at [762, 430] on button "Select centre room" at bounding box center [823, 439] width 381 height 45
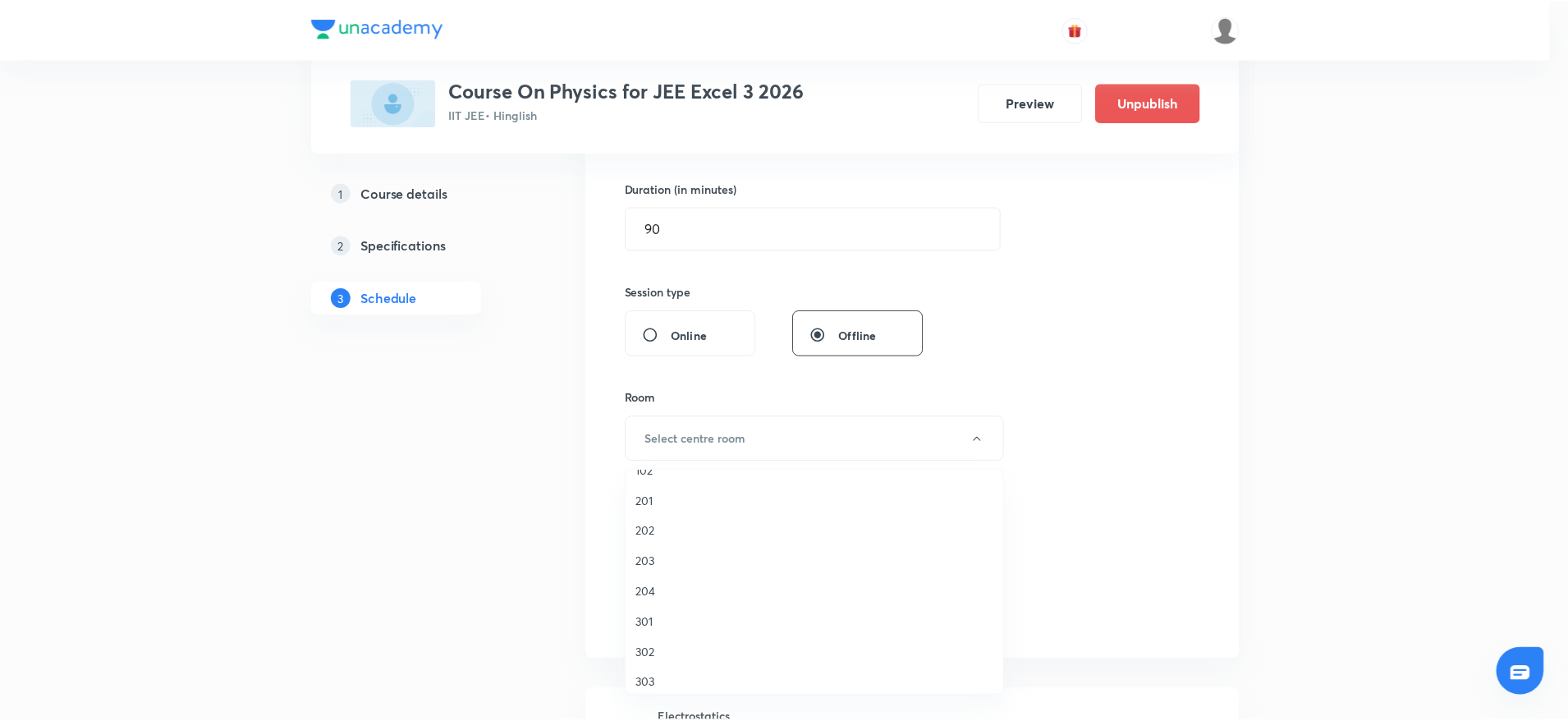
scroll to position [31, 0]
click at [672, 681] on span "303" at bounding box center [818, 673] width 359 height 17
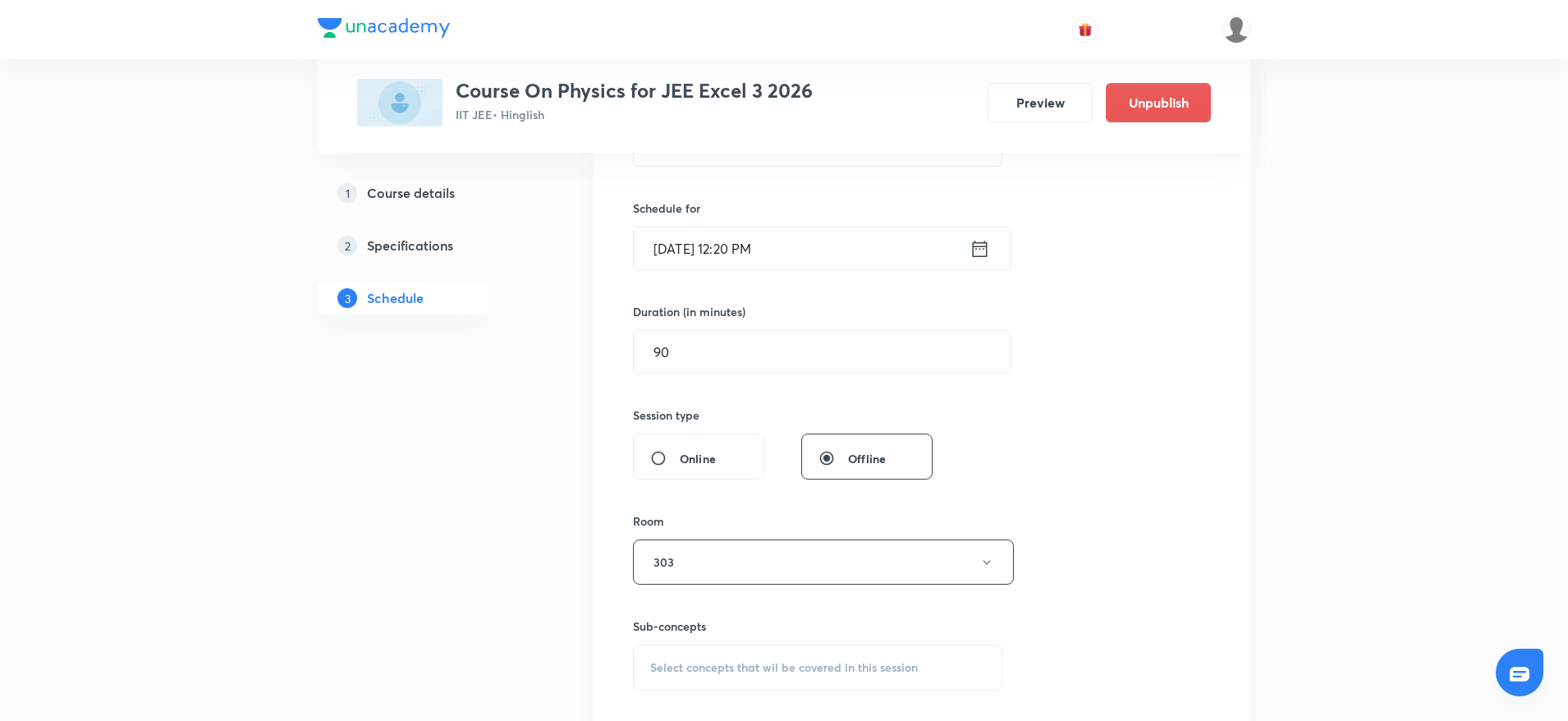
click at [829, 656] on div "Select concepts that wil be covered in this session" at bounding box center [818, 667] width 369 height 46
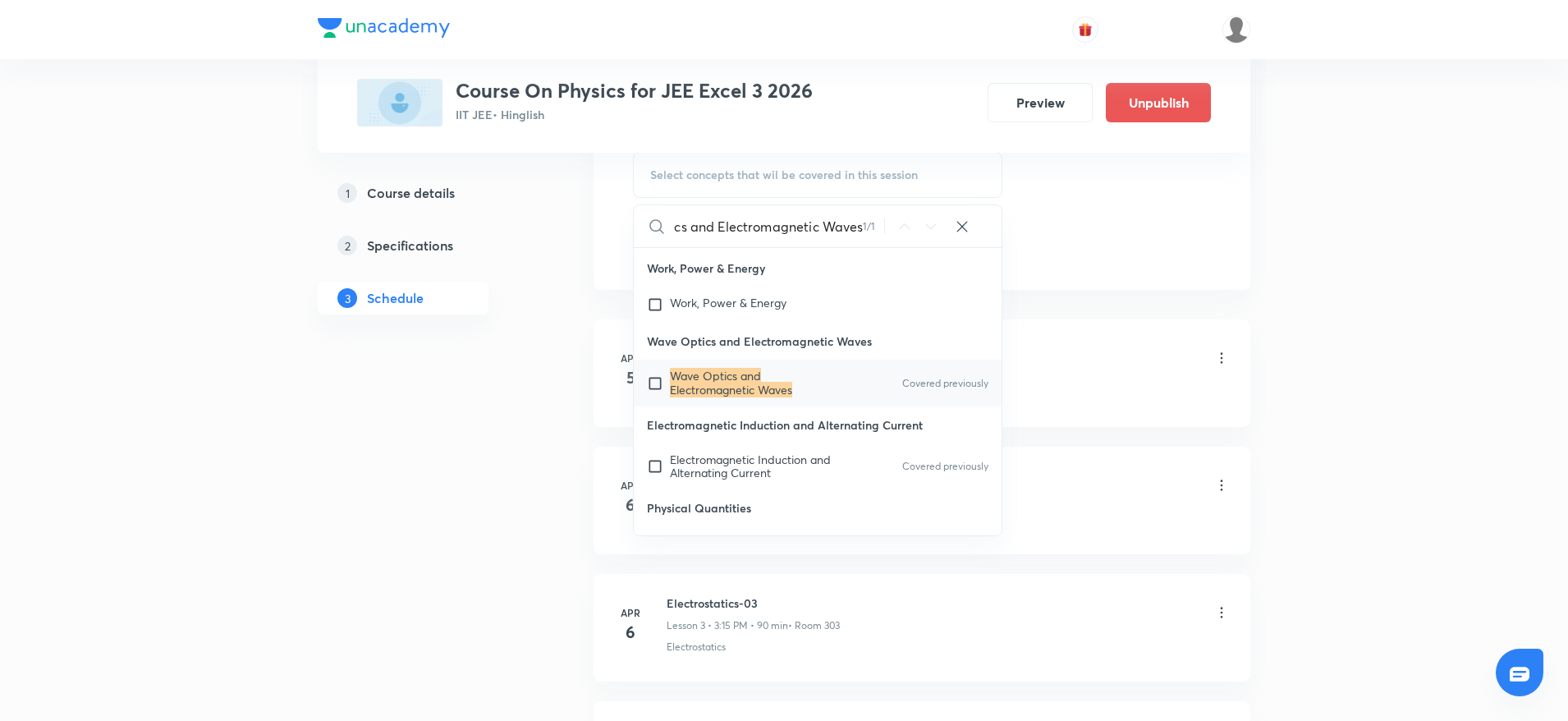
scroll to position [43197, 0]
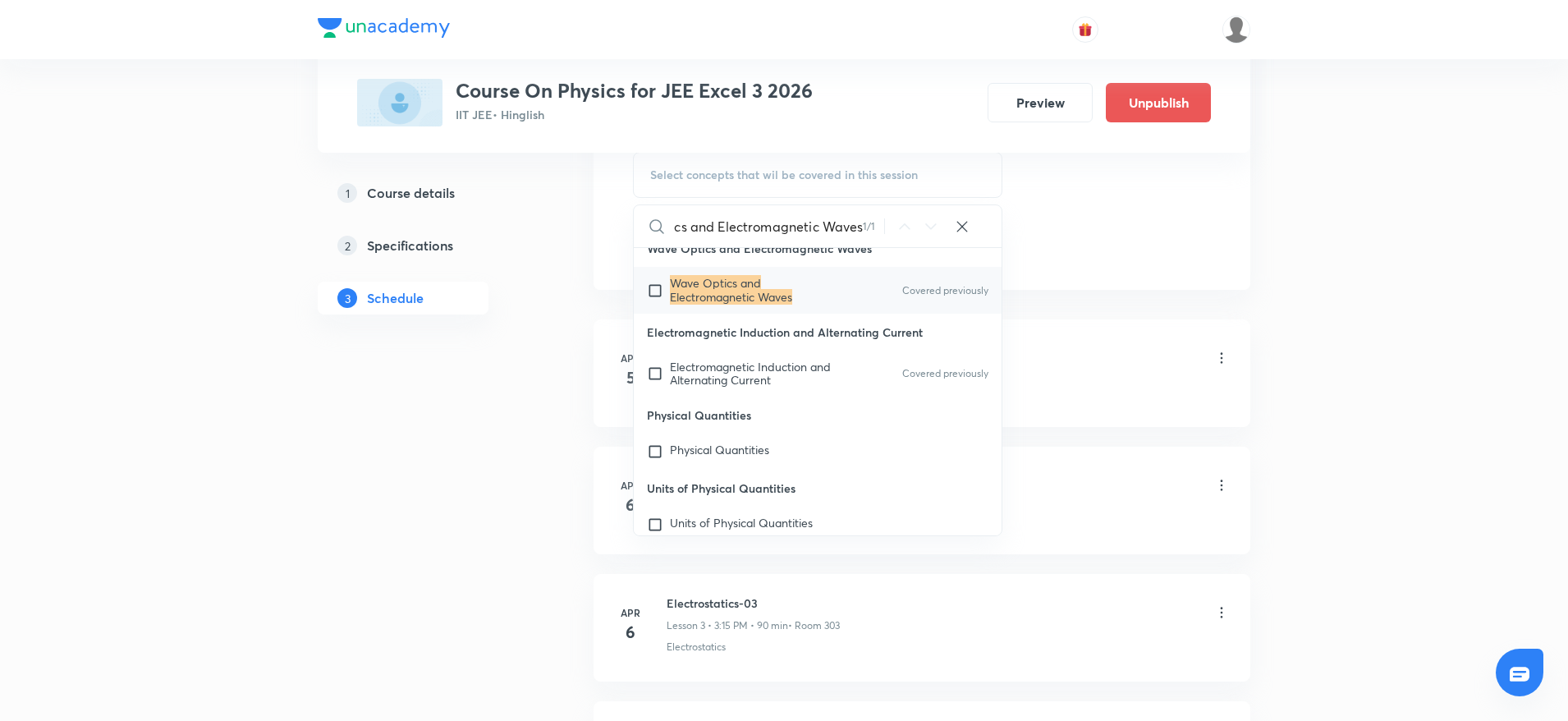
type input "Wave Optics and Electromagnetic Waves"
click at [783, 304] on mark "Wave Optics and Electromagnetic Waves" at bounding box center [731, 289] width 123 height 29
checkbox input "true"
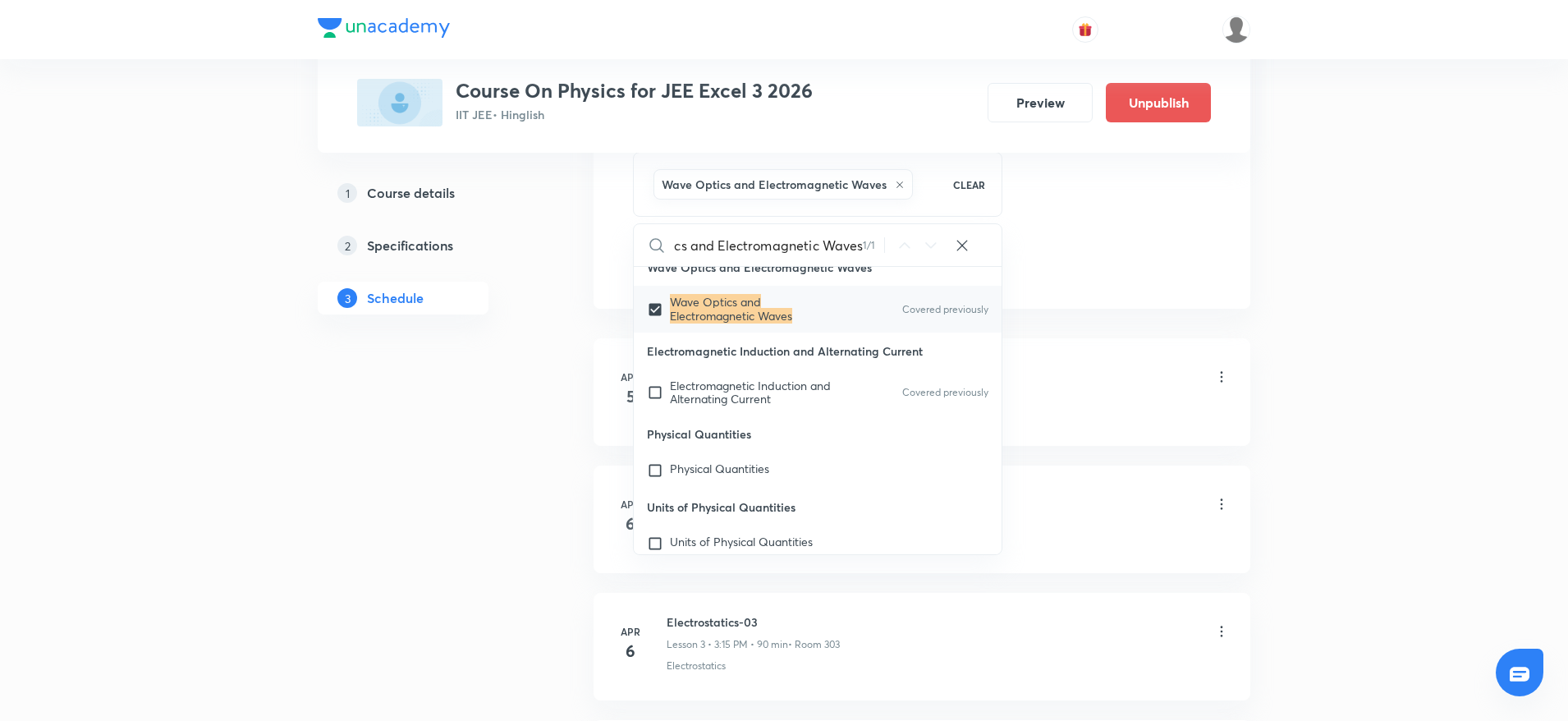
scroll to position [0, 0]
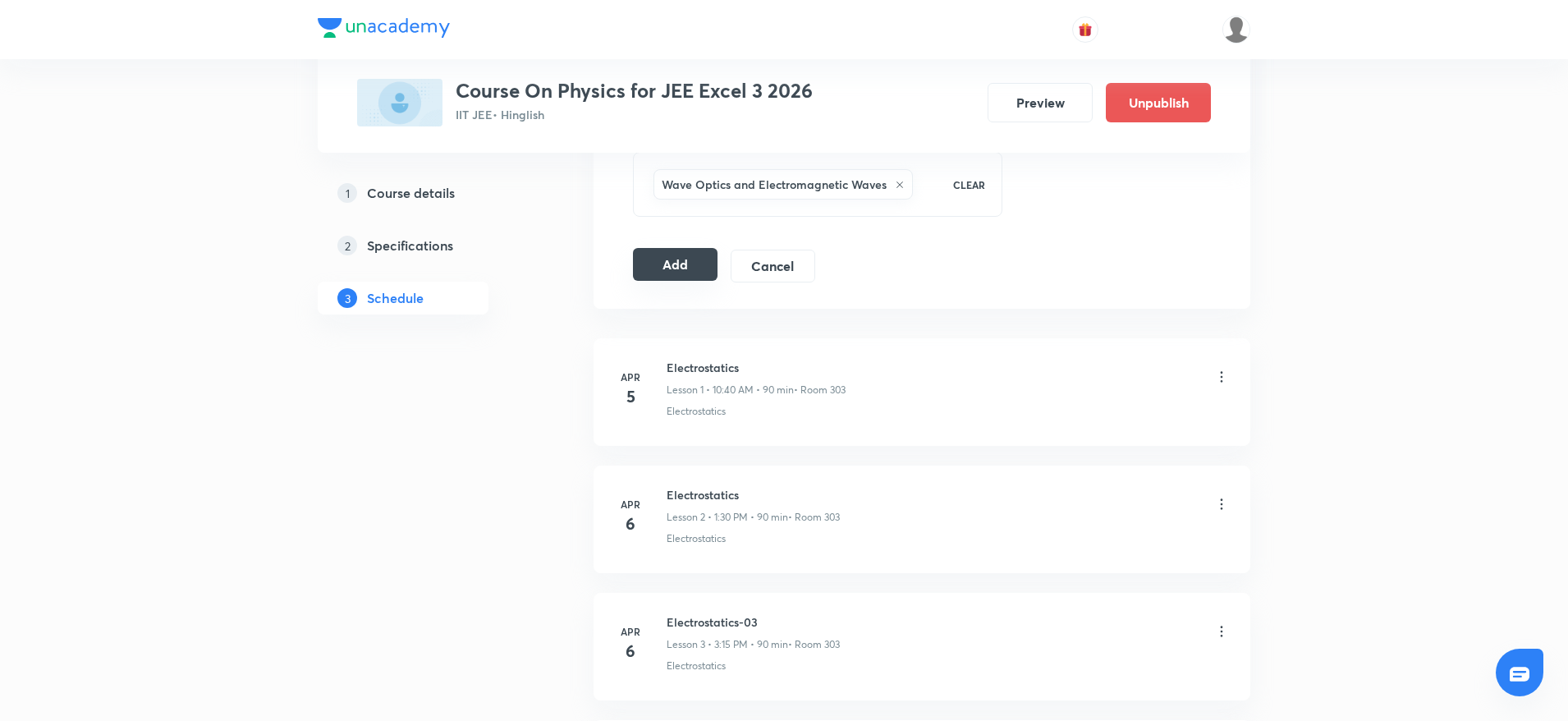
click at [676, 262] on button "Add" at bounding box center [675, 264] width 84 height 33
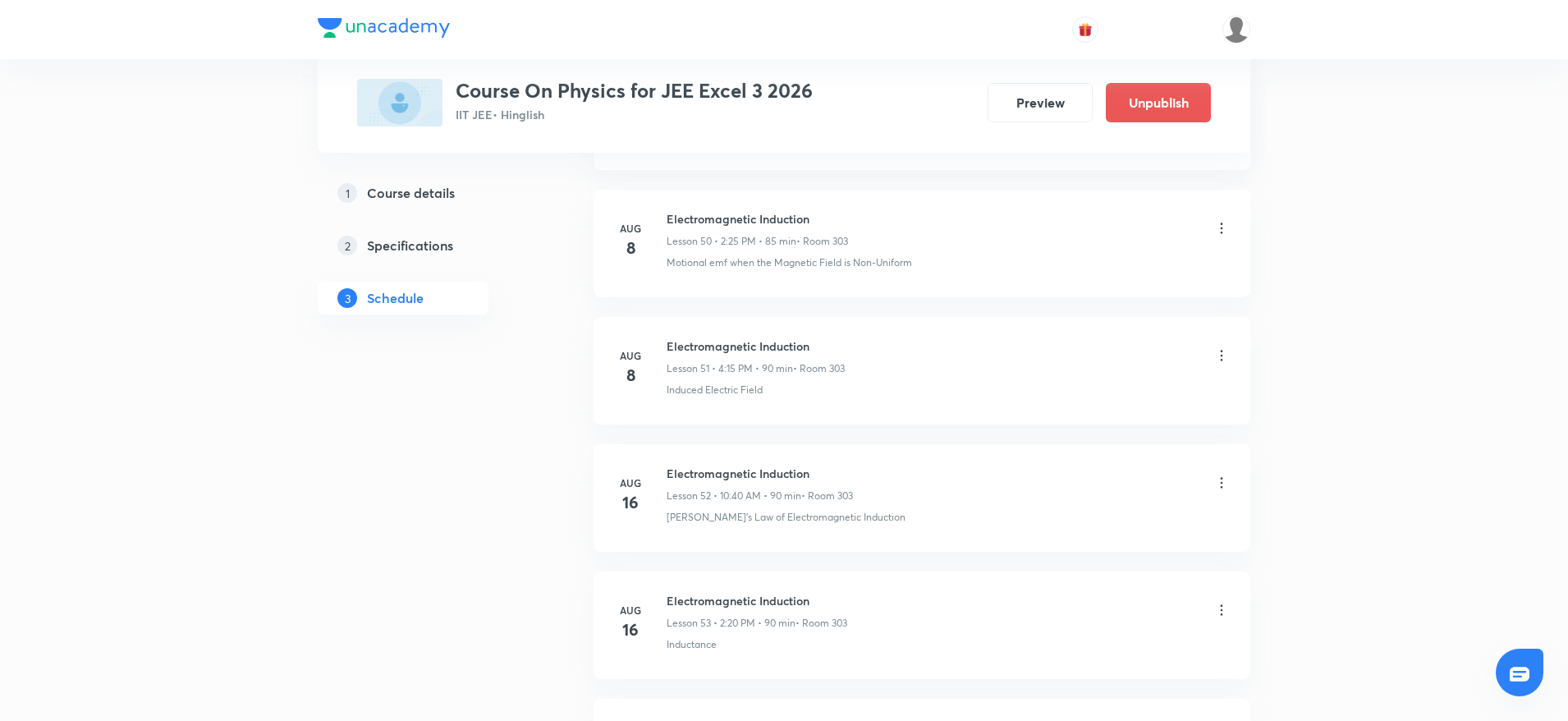
scroll to position [8749, 0]
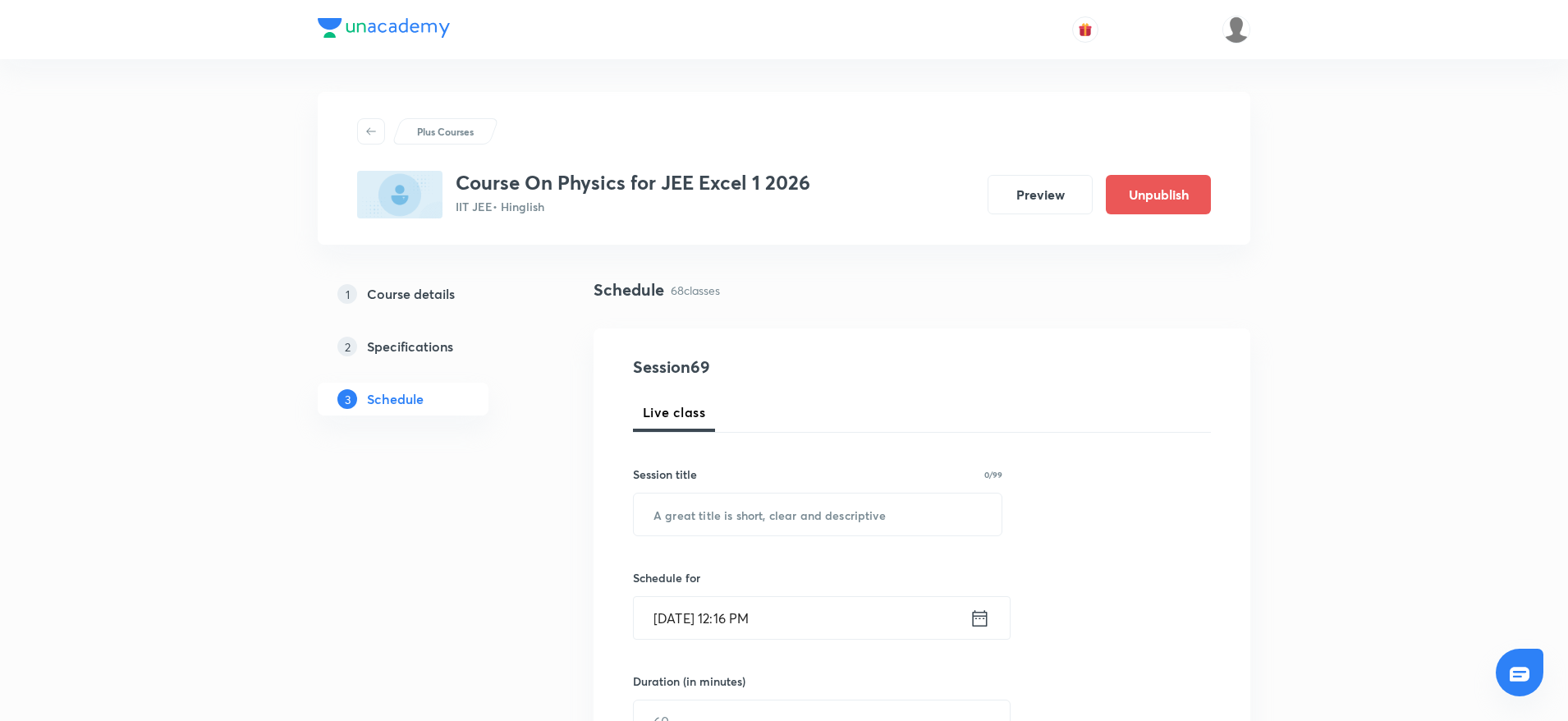
scroll to position [9249, 0]
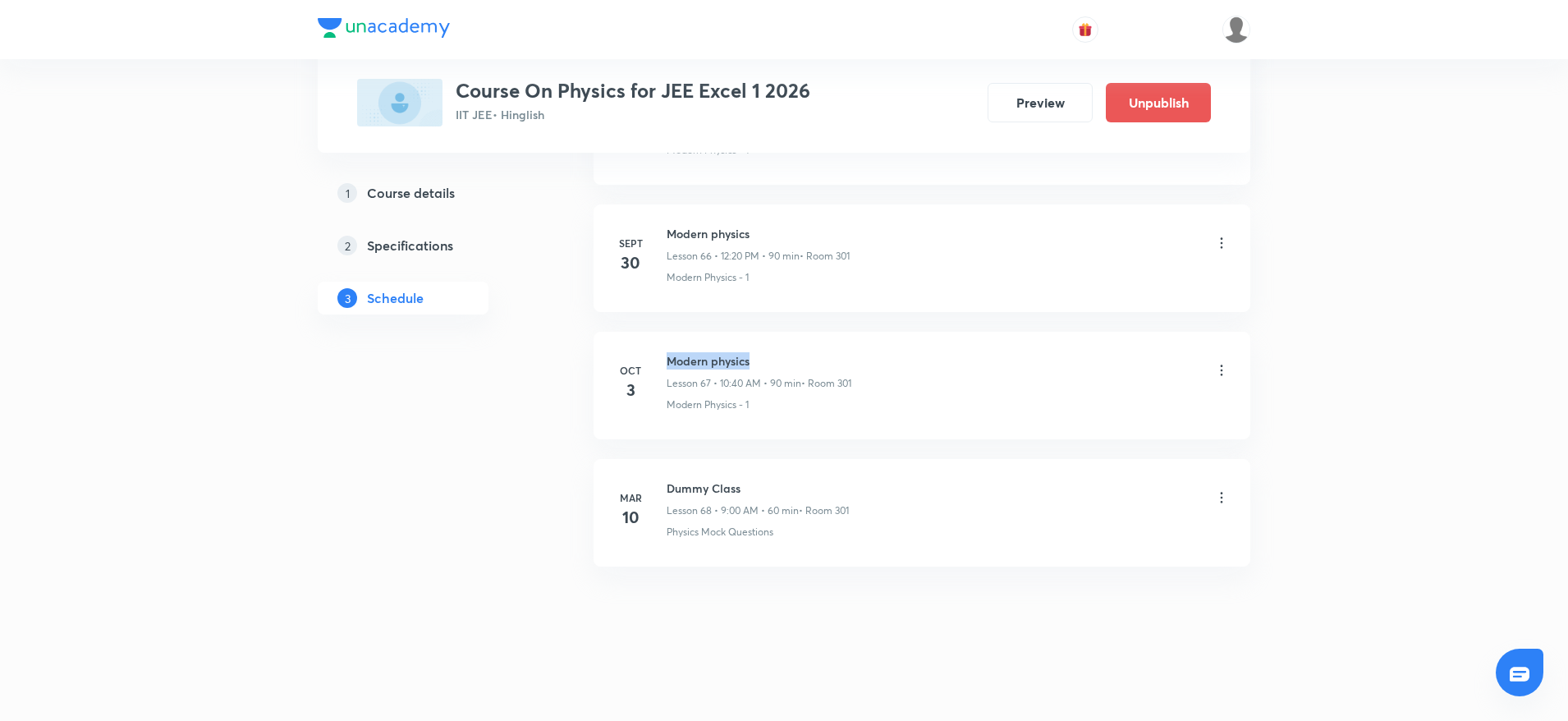
drag, startPoint x: 724, startPoint y: 349, endPoint x: 835, endPoint y: 347, distance: 111.0
click at [835, 347] on li "Oct 3 Modern physics Lesson 67 • 10:40 AM • 90 min • Room 301 Modern Physics - 1" at bounding box center [921, 385] width 656 height 107
copy h6 "Modern physics"
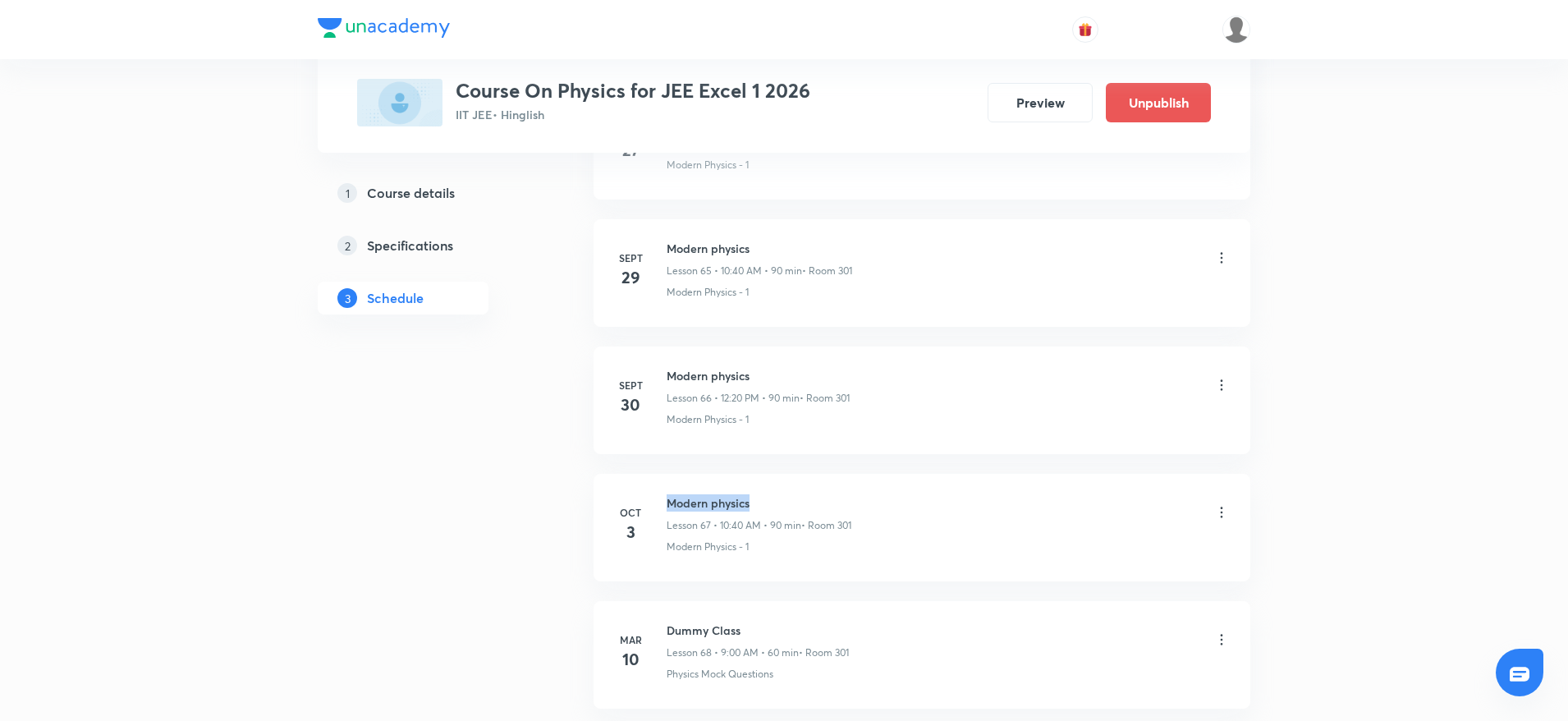
scroll to position [9002, 0]
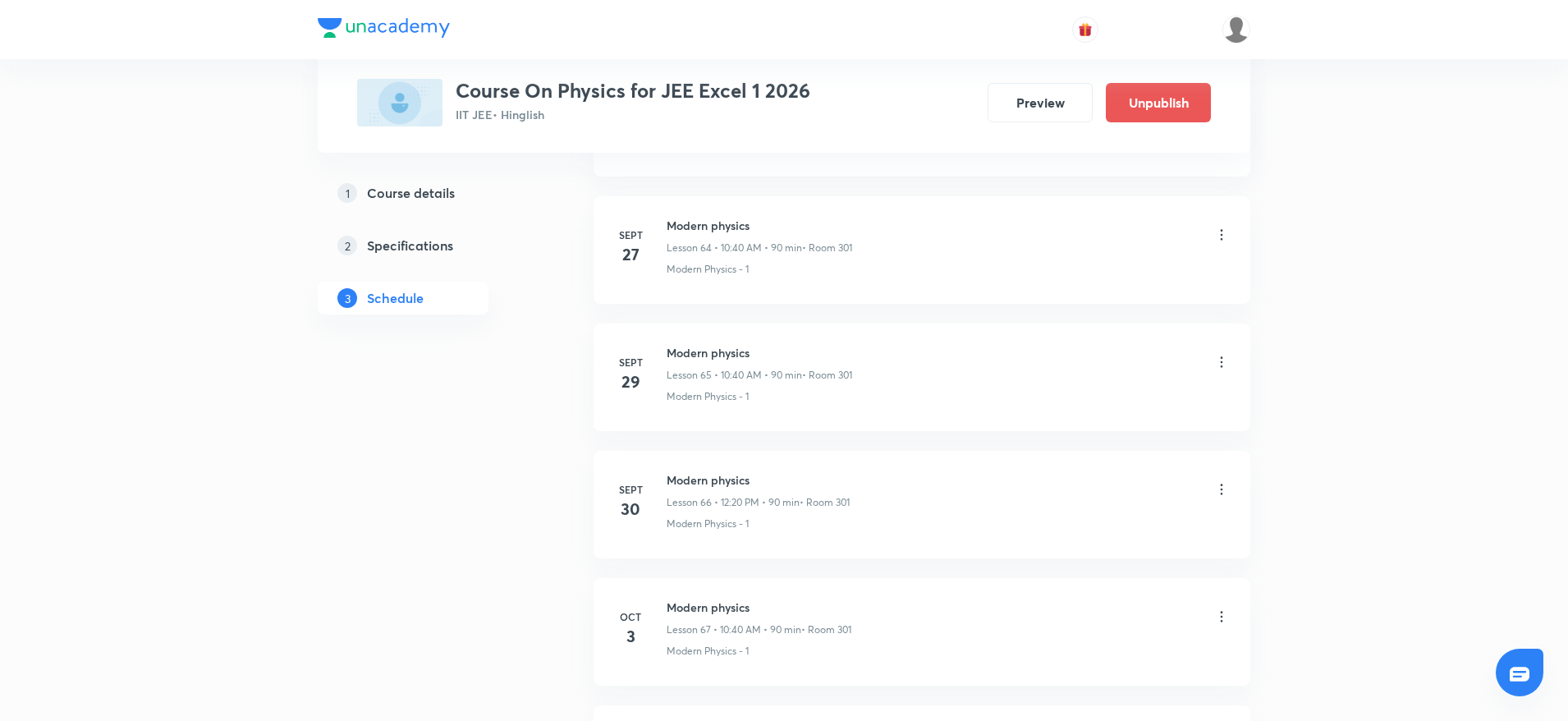
drag, startPoint x: 1564, startPoint y: 675, endPoint x: 1575, endPoint y: 674, distance: 11.0
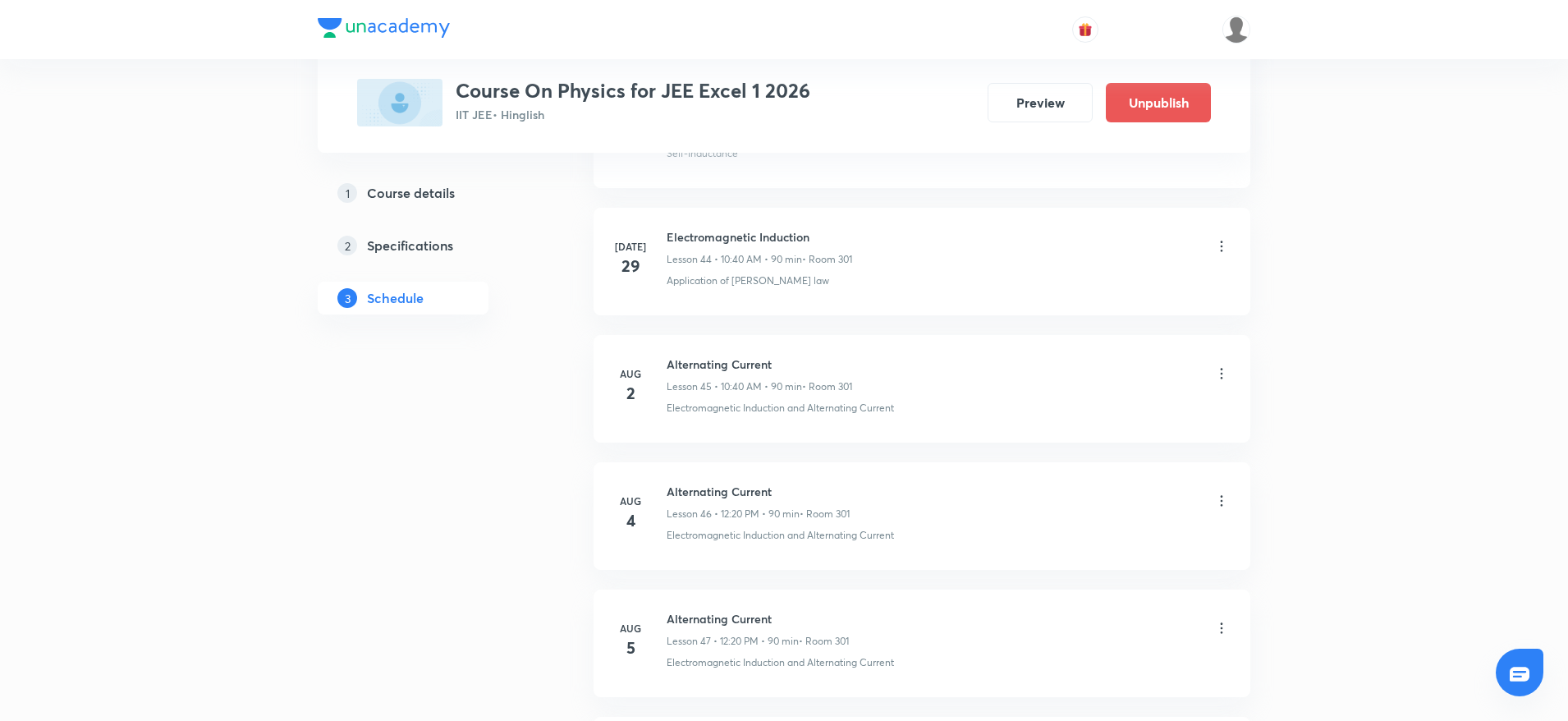
scroll to position [0, 0]
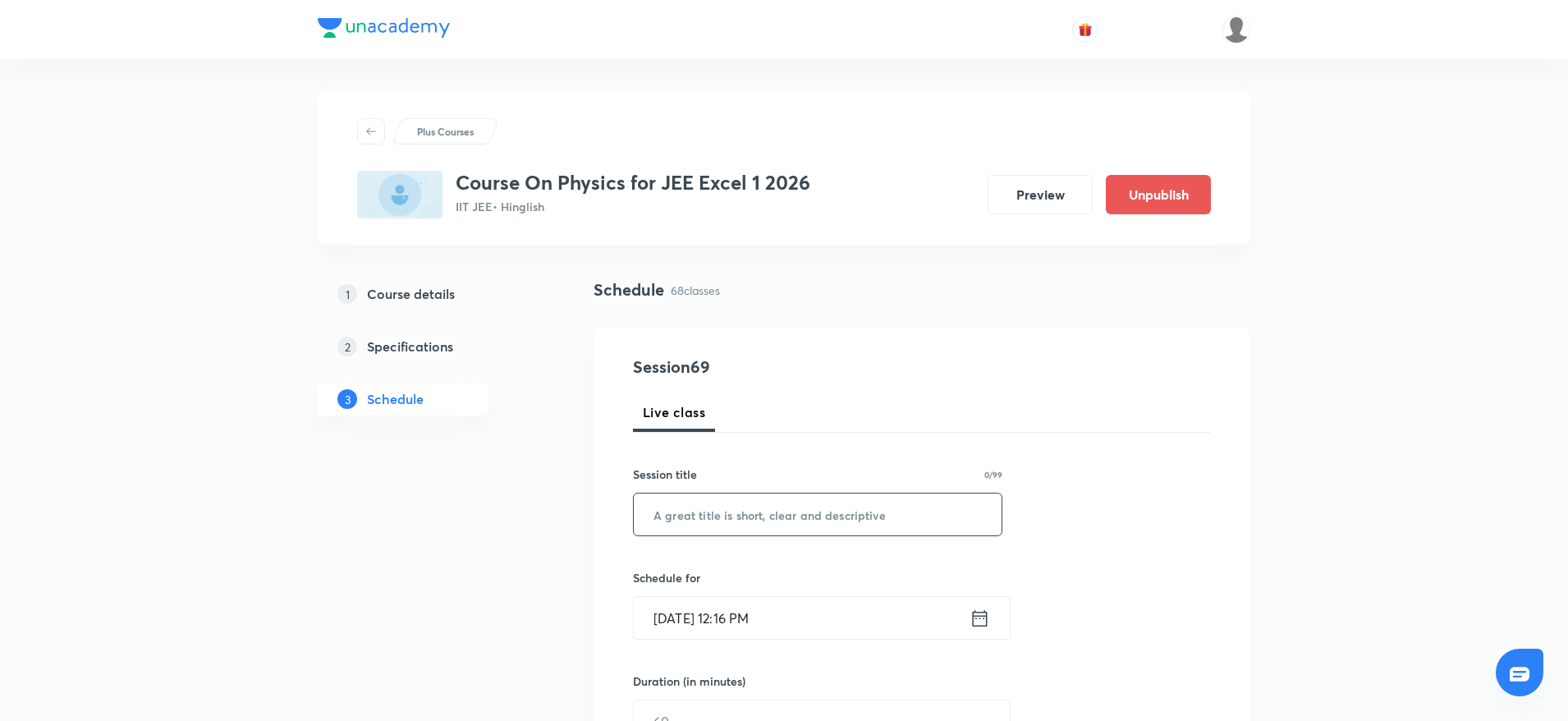
click at [806, 524] on input "text" at bounding box center [818, 514] width 368 height 42
click at [804, 519] on input "text" at bounding box center [818, 514] width 368 height 42
paste input "Modern physics"
type input "Modern physics"
click at [752, 615] on input "Oct 4, 2025, 12:16 PM" at bounding box center [801, 617] width 336 height 42
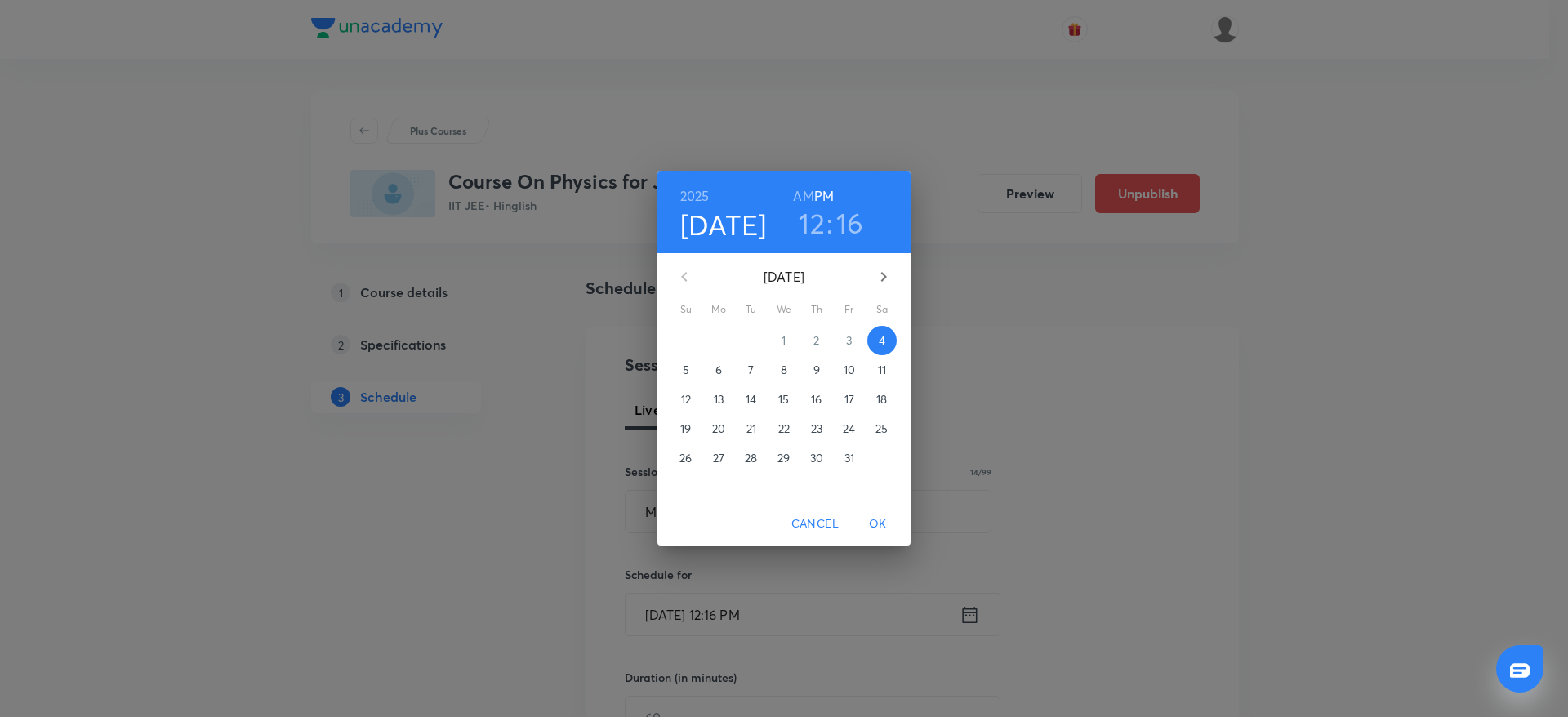
click at [852, 226] on h3 "16" at bounding box center [850, 223] width 28 height 34
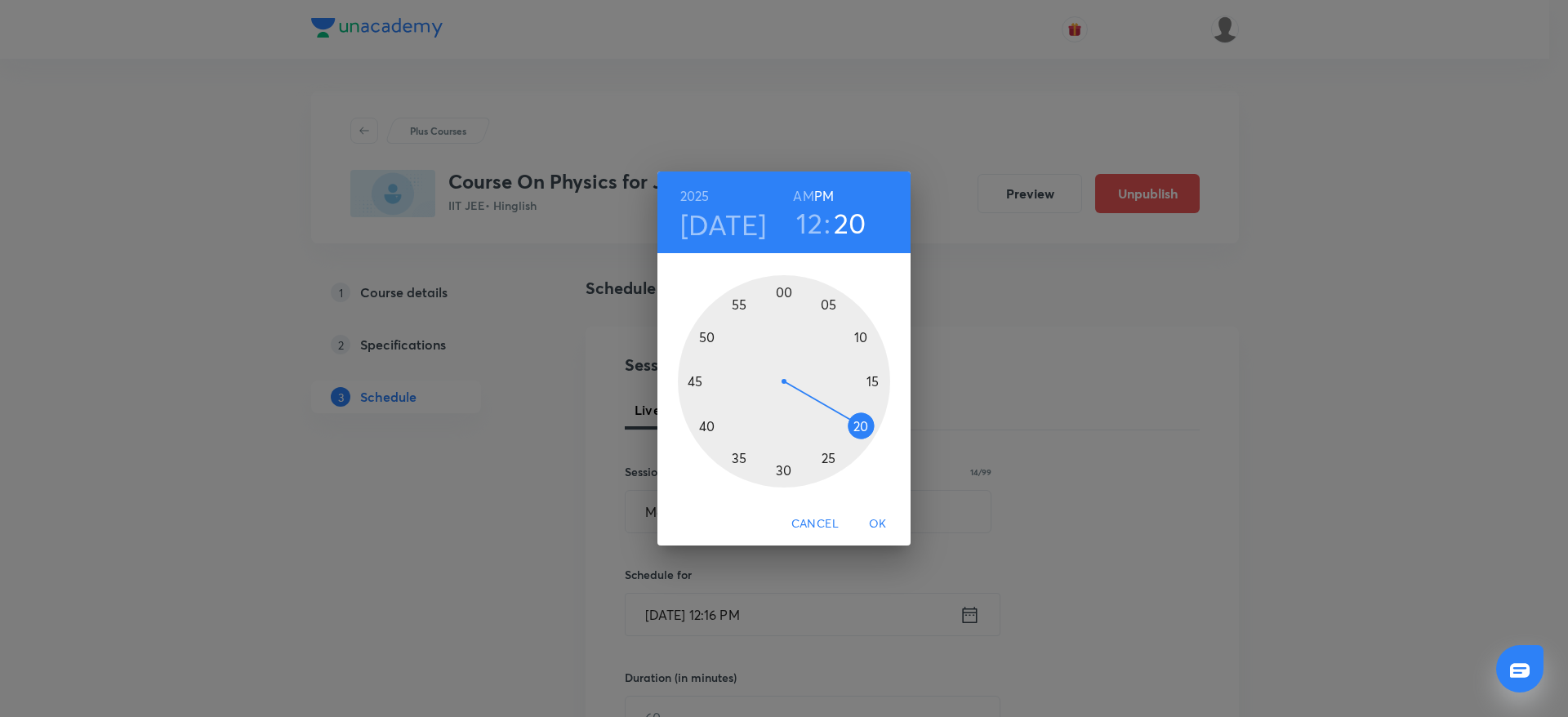
drag, startPoint x: 870, startPoint y: 417, endPoint x: 870, endPoint y: 428, distance: 11.0
click at [870, 428] on div at bounding box center [784, 381] width 212 height 212
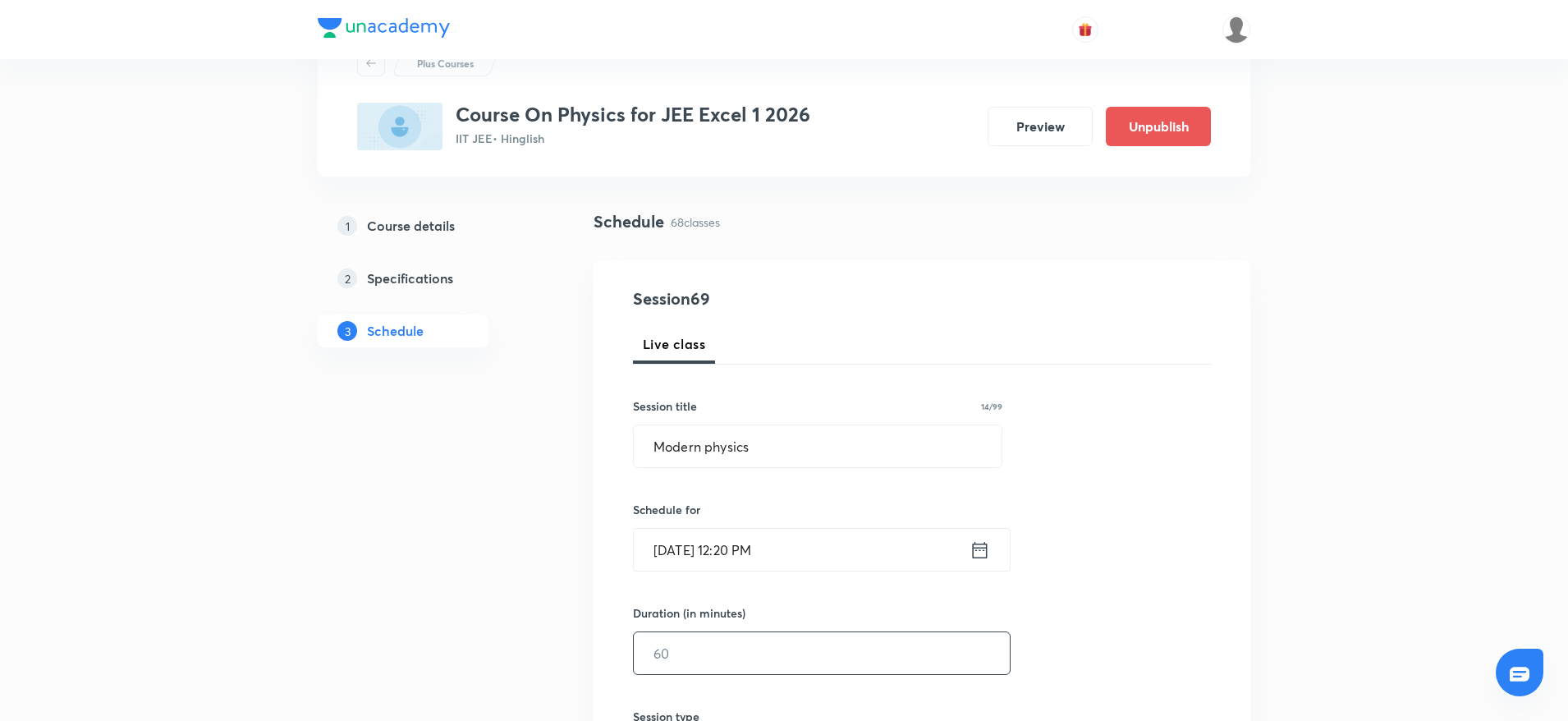
scroll to position [123, 0]
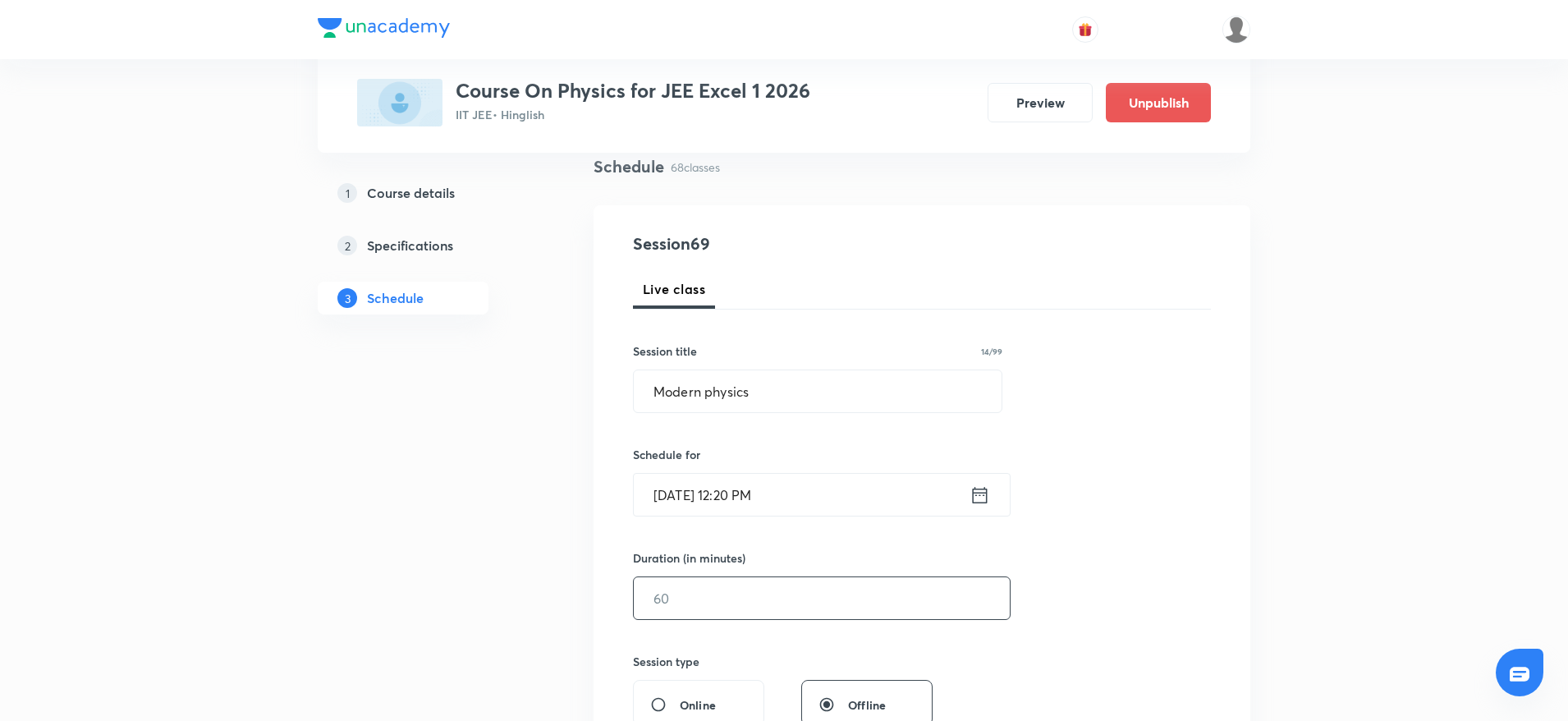
click at [708, 581] on input "text" at bounding box center [822, 597] width 376 height 42
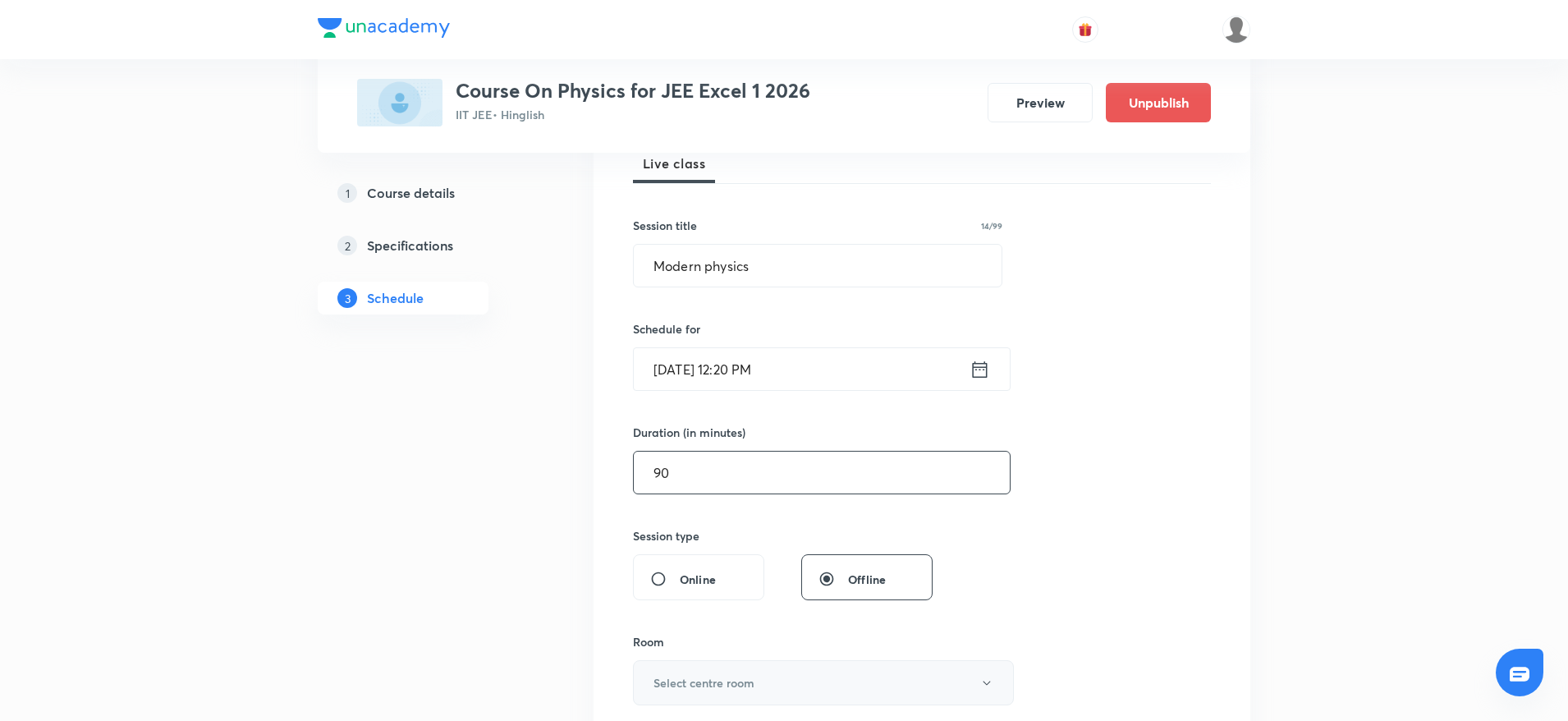
scroll to position [369, 0]
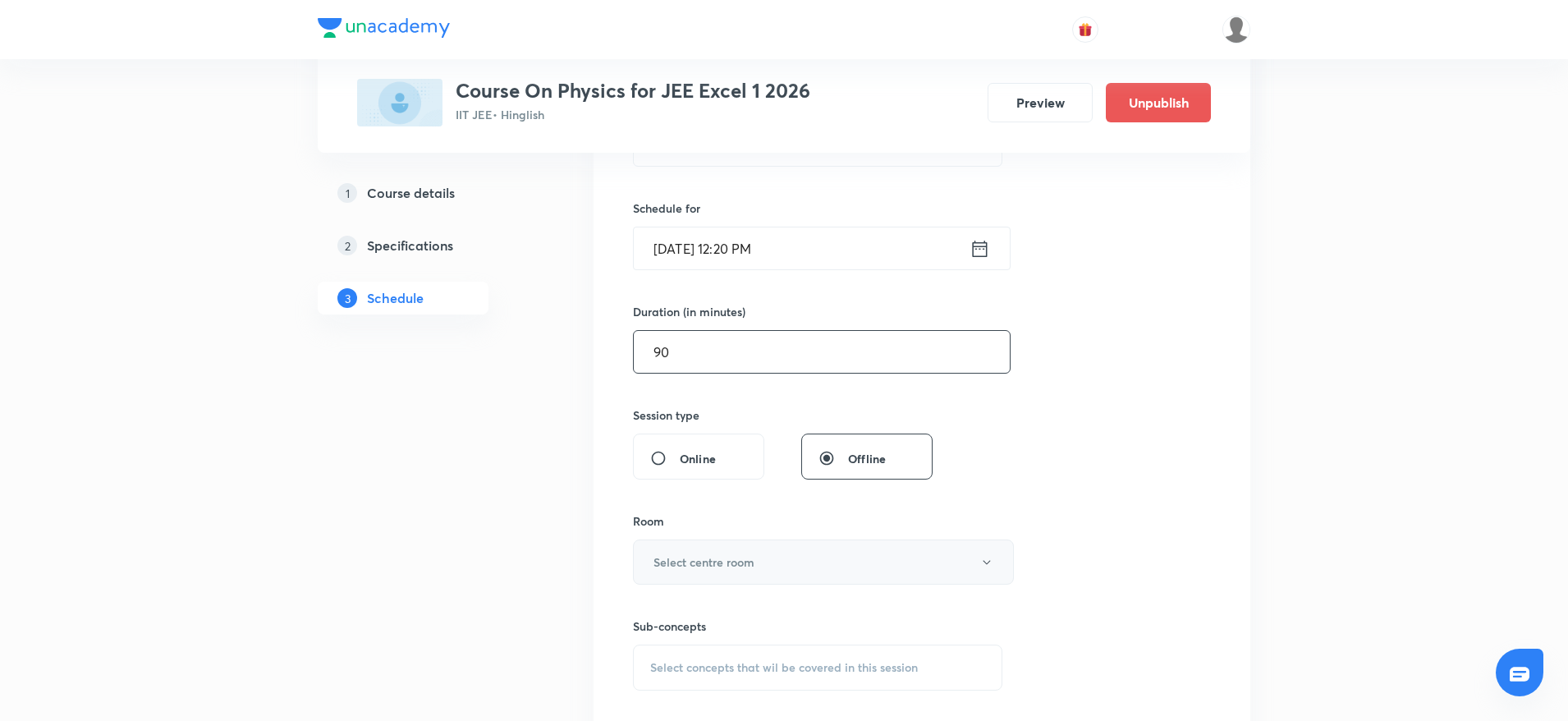
type input "90"
click at [717, 552] on button "Select centre room" at bounding box center [823, 562] width 381 height 45
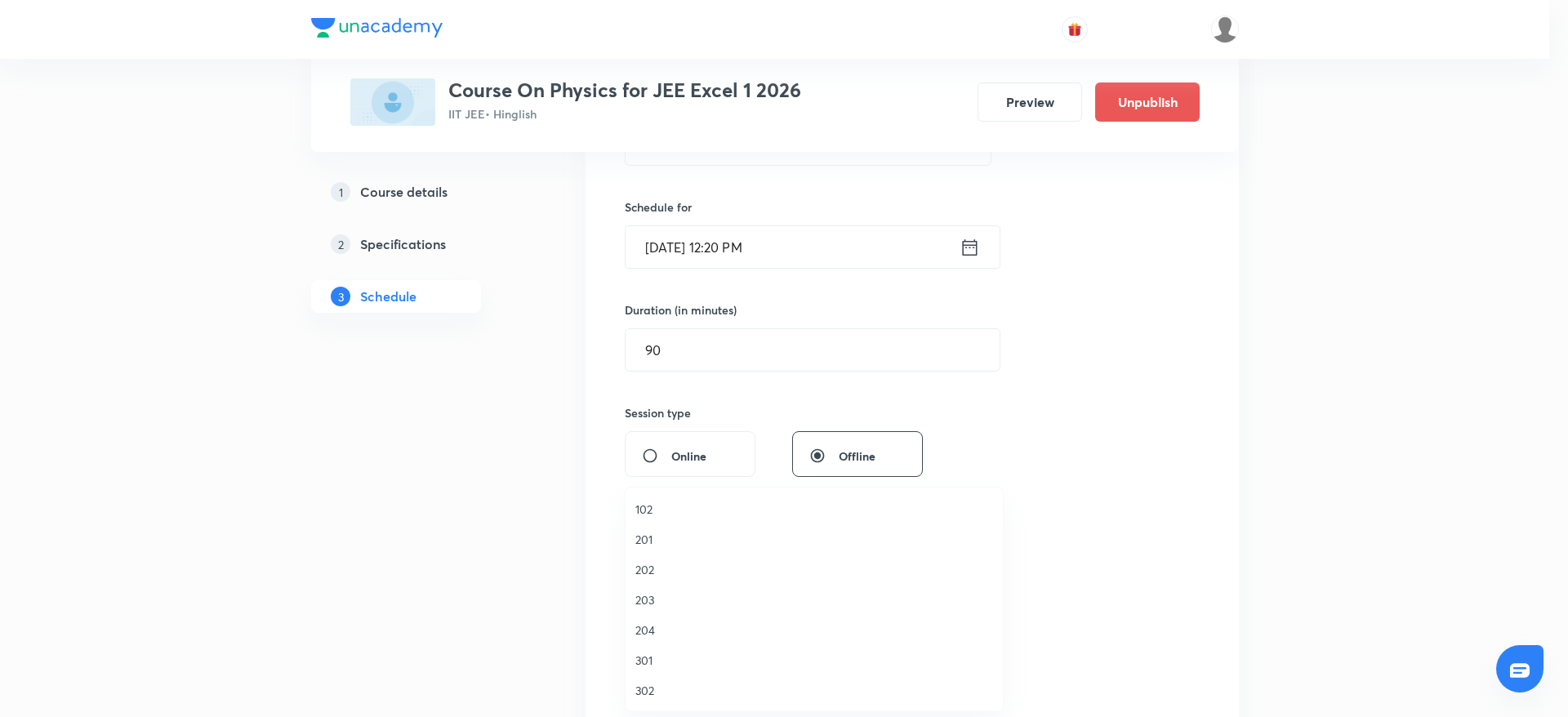
click at [667, 652] on span "301" at bounding box center [813, 659] width 357 height 17
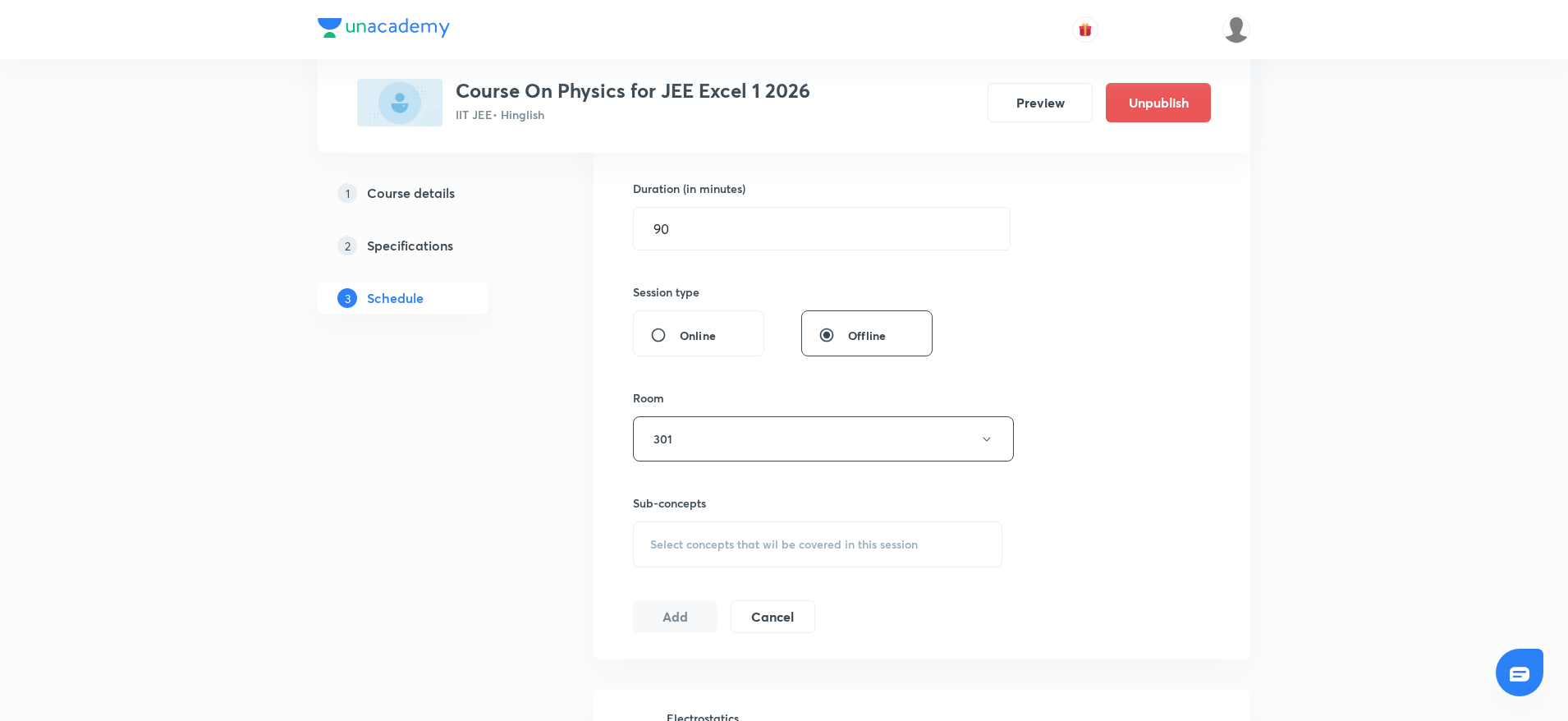
click at [818, 547] on span "Select concepts that wil be covered in this session" at bounding box center [784, 544] width 268 height 13
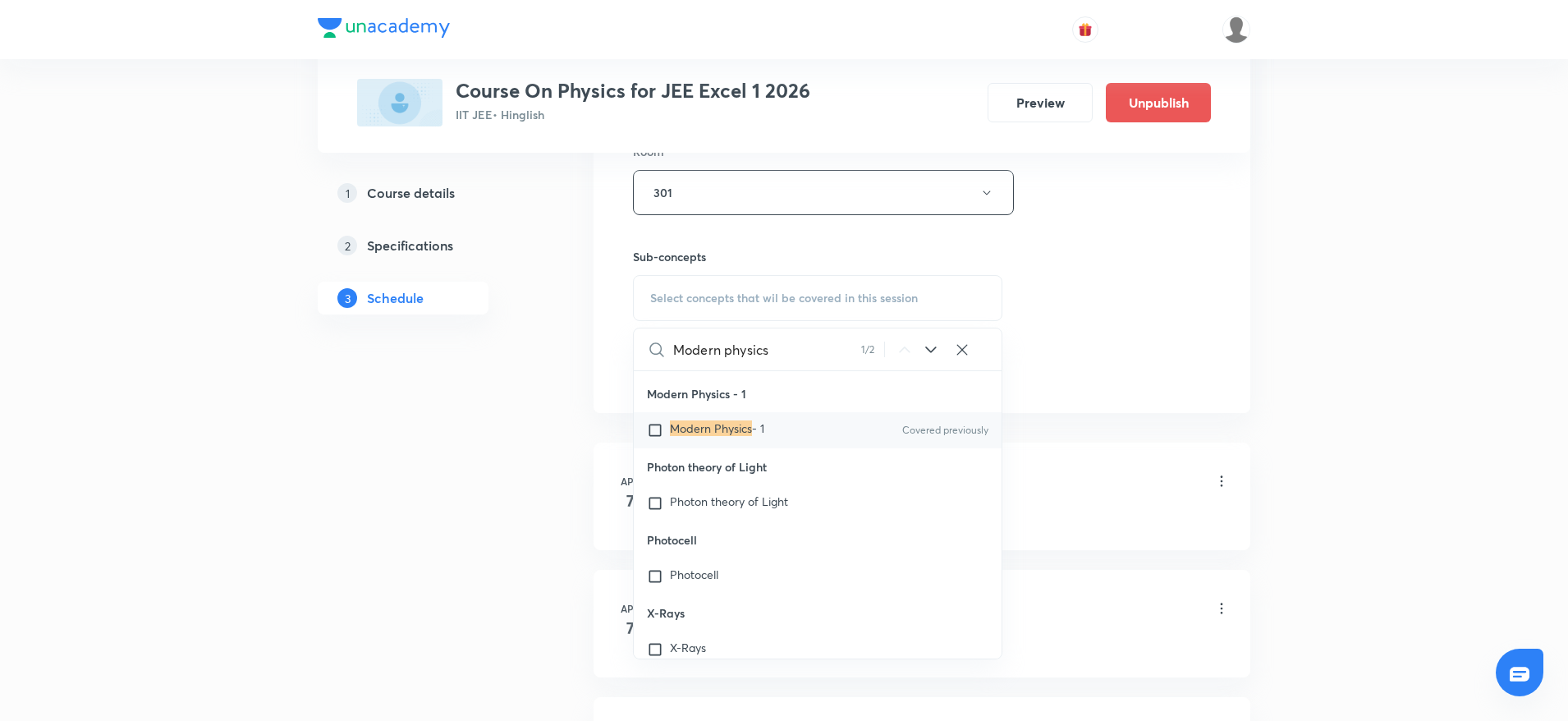
scroll to position [44622, 0]
type input "Modern physics"
drag, startPoint x: 733, startPoint y: 583, endPoint x: 1074, endPoint y: 300, distance: 443.1
click at [734, 434] on mark "Modern Physics" at bounding box center [711, 425] width 82 height 15
checkbox input "true"
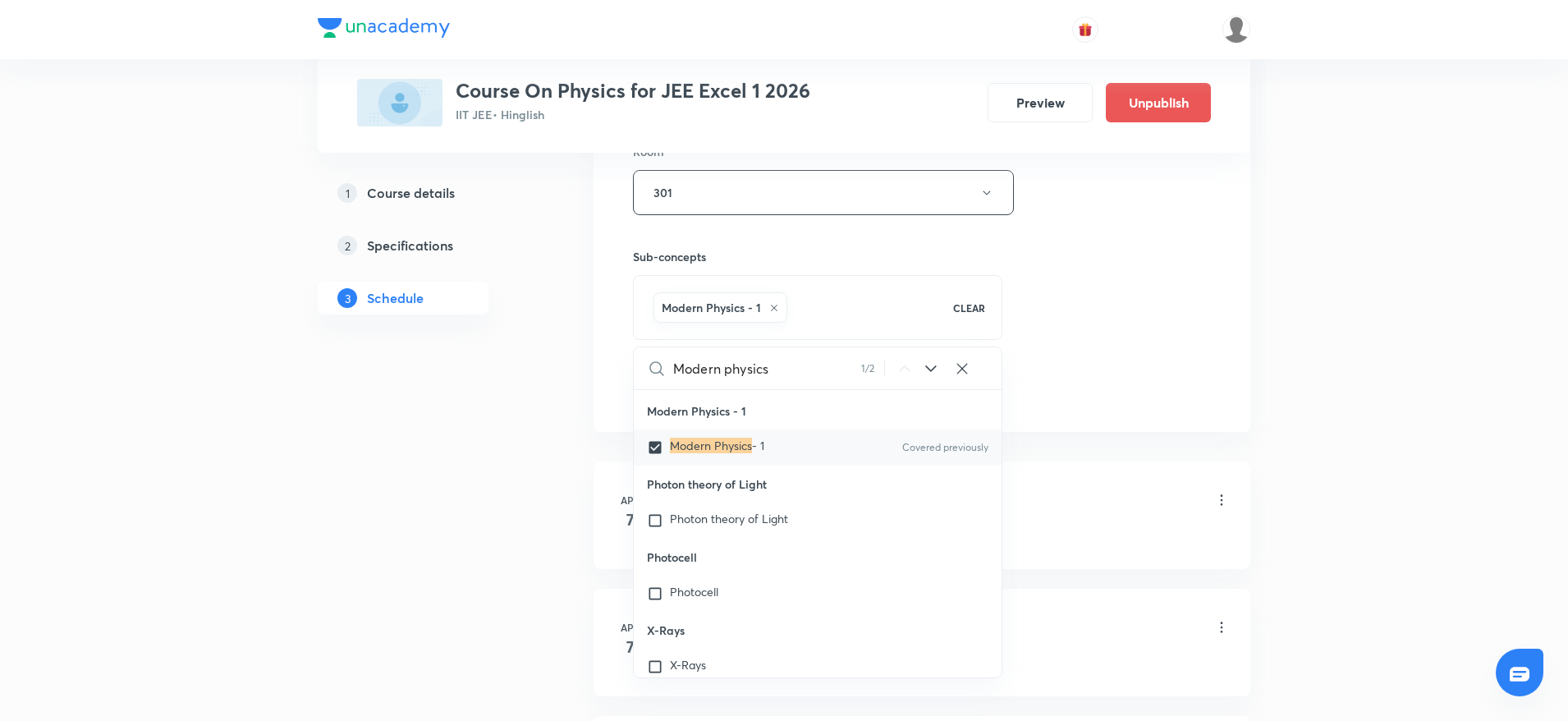
click at [1075, 299] on div "Session 69 Live class Session title 14/99 Modern physics ​ Schedule for Oct 4, …" at bounding box center [921, 11] width 578 height 790
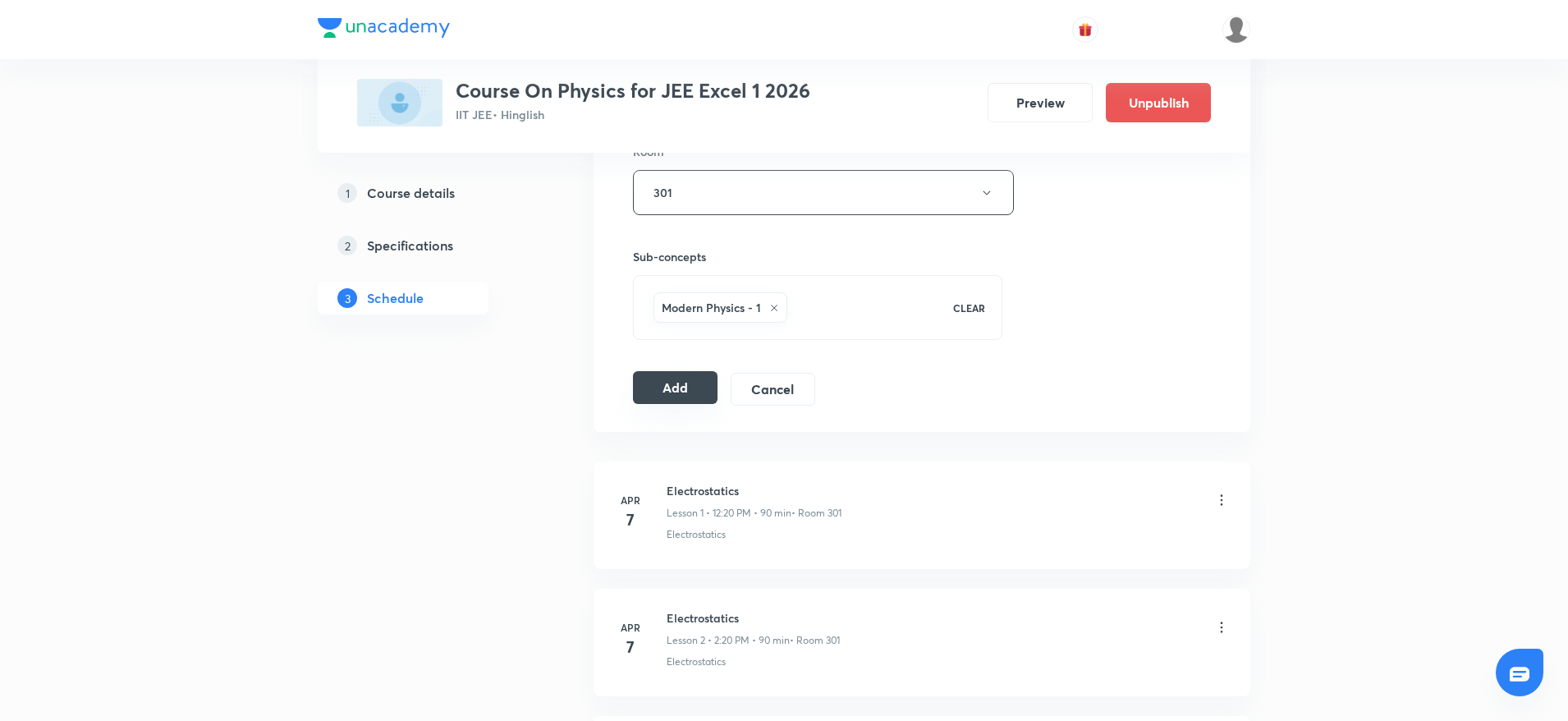
click at [663, 399] on button "Add" at bounding box center [675, 387] width 84 height 33
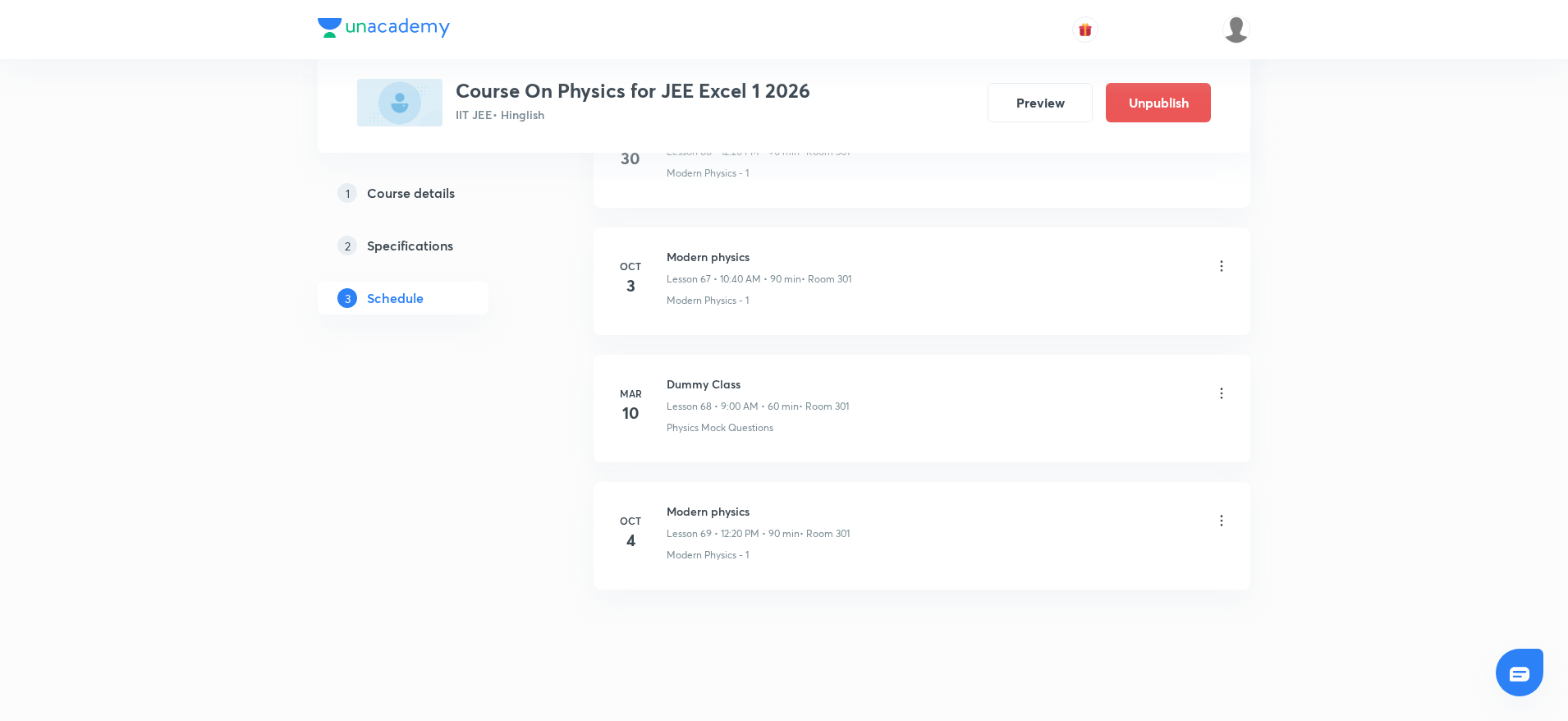
scroll to position [8622, 0]
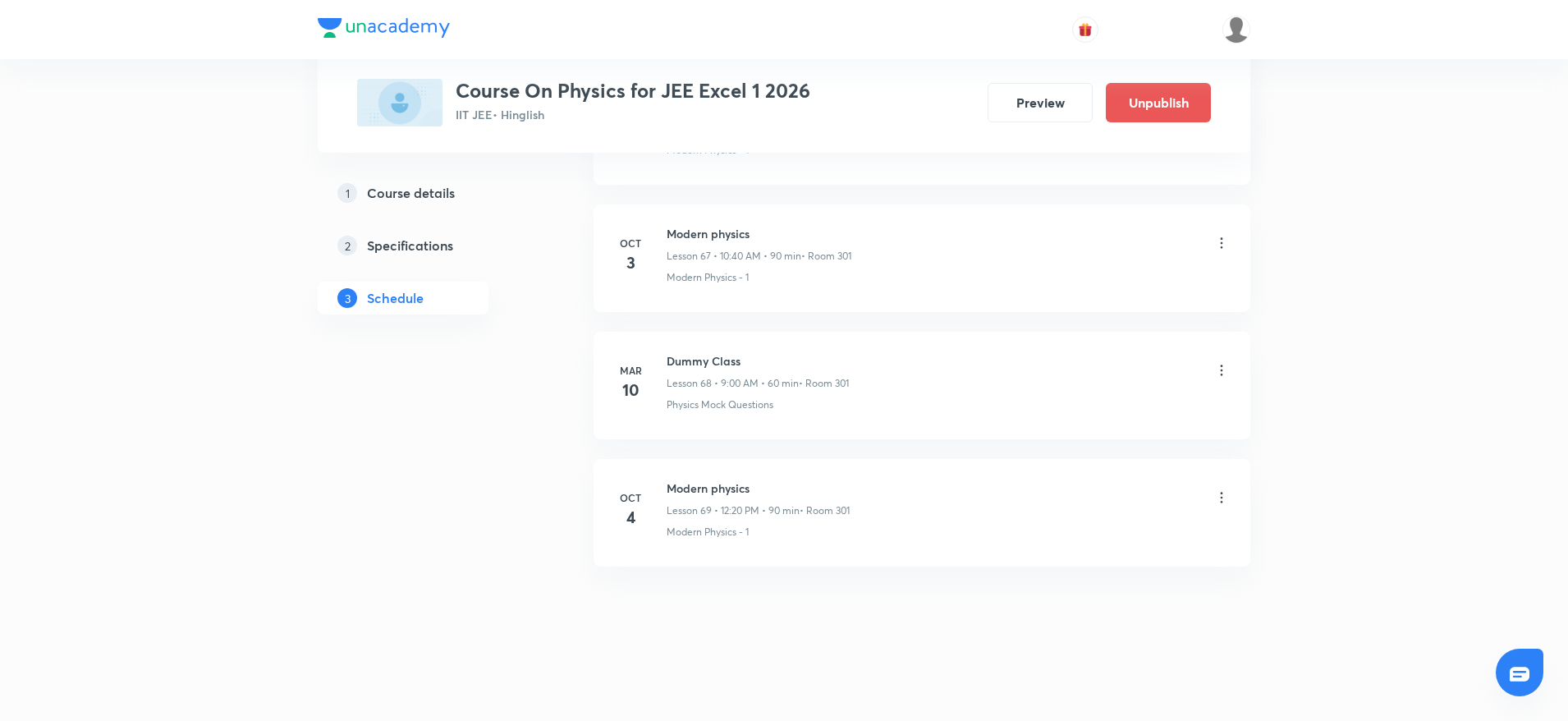
click at [1528, 675] on icon at bounding box center [1520, 674] width 20 height 20
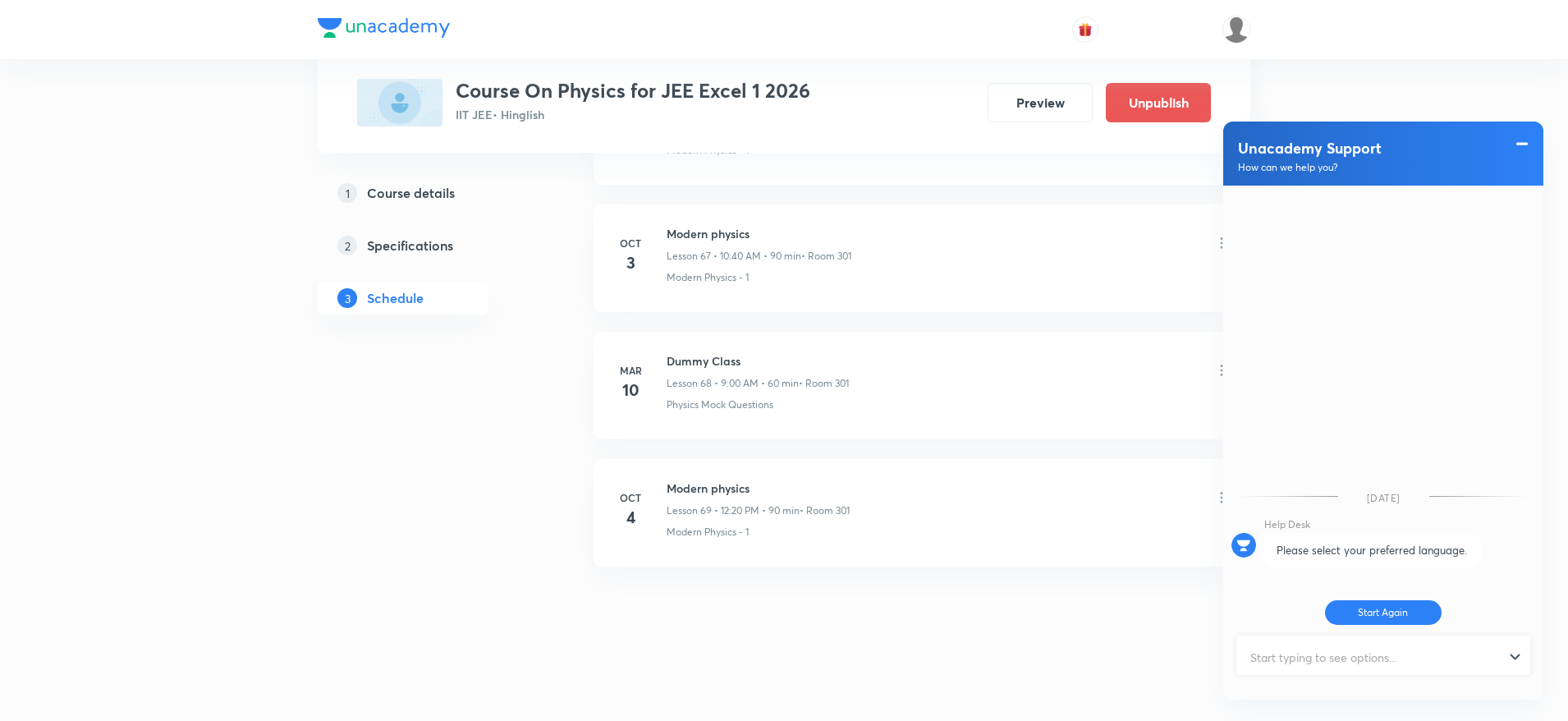
click at [1517, 150] on span at bounding box center [1521, 143] width 16 height 20
